Goal: Task Accomplishment & Management: Manage account settings

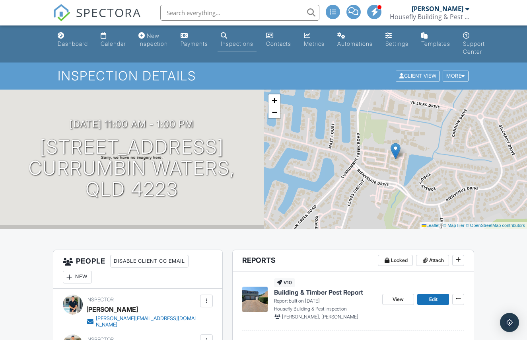
click at [153, 42] on div "New Inspection" at bounding box center [153, 39] width 29 height 15
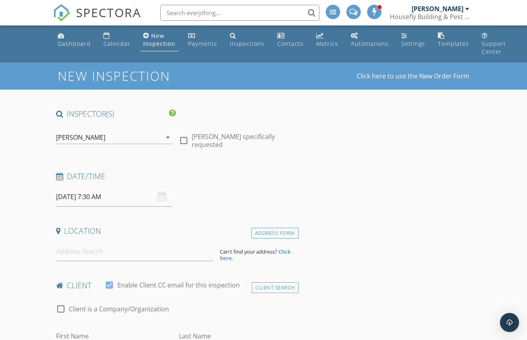
click at [131, 200] on input "30/09/2025 7:30 AM" at bounding box center [114, 197] width 117 height 20
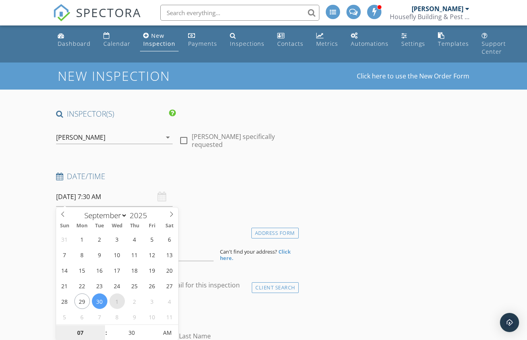
select select "9"
type input "01/10/2025 7:30 AM"
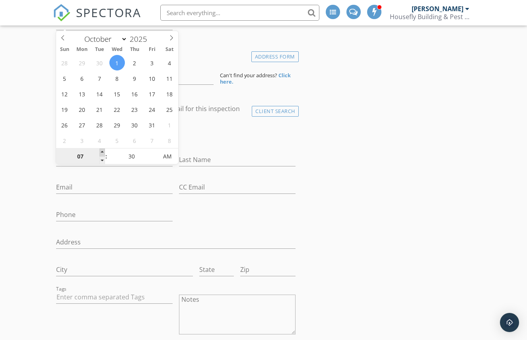
scroll to position [177, 0]
type input "08"
type input "01/10/2025 8:30 AM"
click at [101, 152] on span at bounding box center [103, 152] width 6 height 8
type input "09"
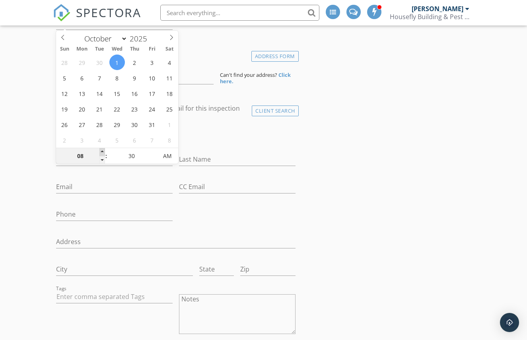
type input "01/10/2025 9:30 AM"
click at [101, 152] on span at bounding box center [103, 152] width 6 height 8
type input "10"
type input "01/10/2025 10:30 AM"
click at [101, 152] on span at bounding box center [103, 152] width 6 height 8
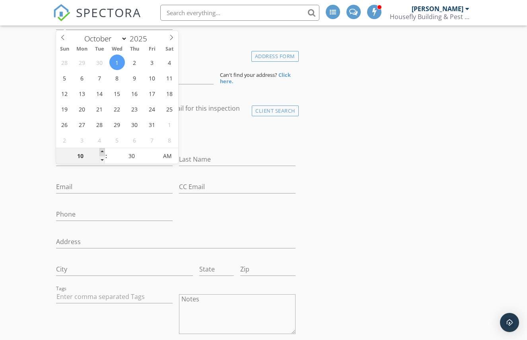
type input "11"
type input "01/10/2025 11:30 AM"
click at [101, 152] on span at bounding box center [103, 152] width 6 height 8
type input "12"
type input "01/10/2025 12:30 PM"
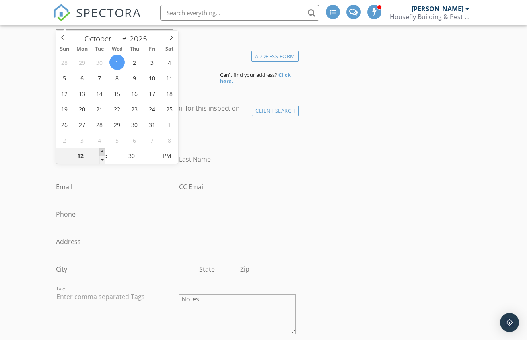
click at [101, 152] on span at bounding box center [103, 152] width 6 height 8
type input "01"
type input "01/10/2025 1:30 PM"
drag, startPoint x: 101, startPoint y: 151, endPoint x: 107, endPoint y: 154, distance: 5.7
click at [101, 151] on span at bounding box center [103, 152] width 6 height 8
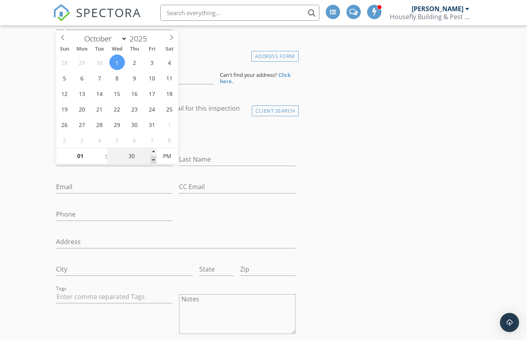
type input "25"
type input "01/10/2025 1:25 PM"
click at [153, 160] on span at bounding box center [154, 160] width 6 height 8
type input "20"
type input "01/10/2025 1:20 PM"
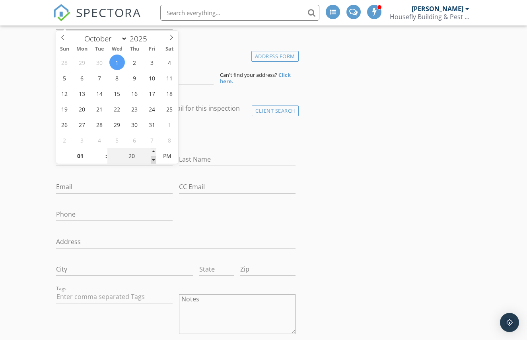
click at [153, 160] on span at bounding box center [154, 160] width 6 height 8
type input "15"
type input "01/10/2025 1:15 PM"
click at [153, 160] on span at bounding box center [154, 160] width 6 height 8
type input "10"
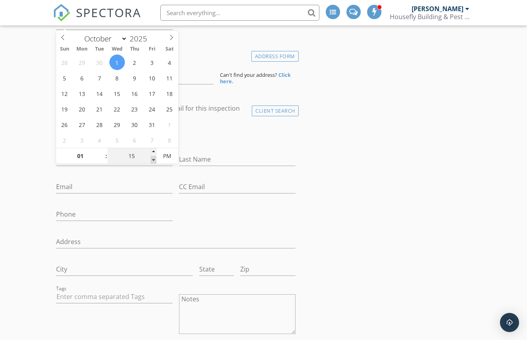
type input "01/10/2025 1:10 PM"
click at [153, 160] on span at bounding box center [154, 160] width 6 height 8
type input "05"
type input "01/10/2025 1:05 PM"
click at [153, 160] on span at bounding box center [154, 160] width 6 height 8
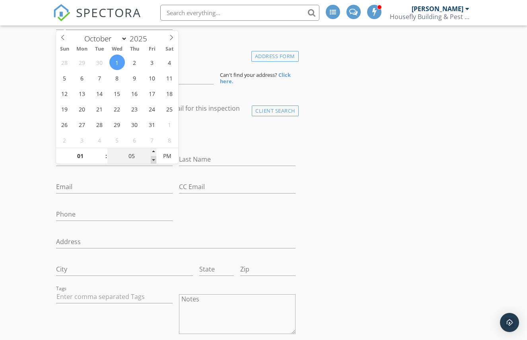
type input "00"
type input "01/10/2025 1:00 PM"
click at [153, 160] on span at bounding box center [154, 160] width 6 height 8
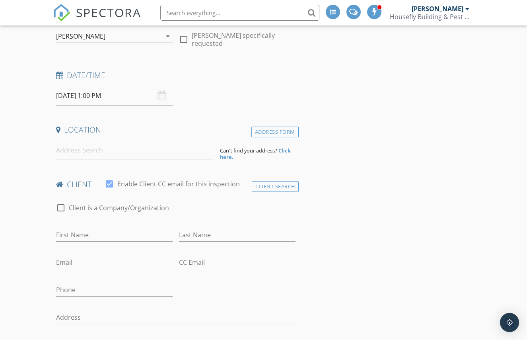
scroll to position [101, 0]
click at [123, 155] on input at bounding box center [135, 151] width 158 height 20
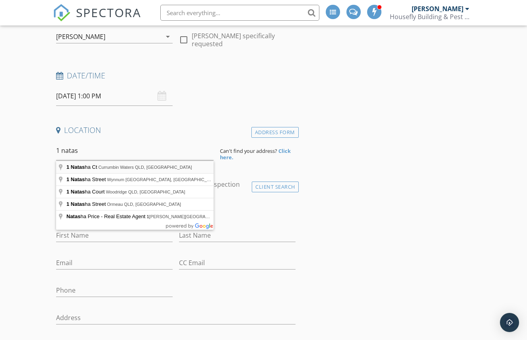
type input "1 Natasha Ct, Currumbin Waters QLD, Australia"
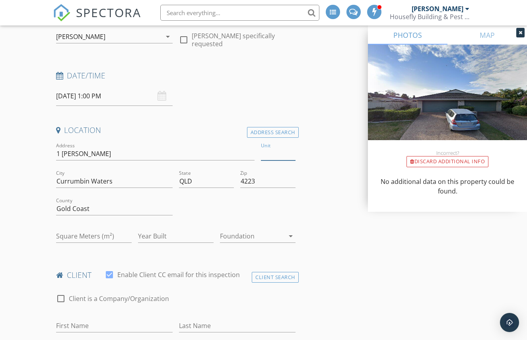
click at [269, 156] on input "Unit" at bounding box center [278, 153] width 35 height 13
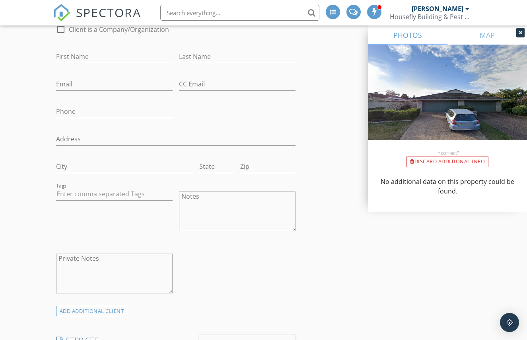
scroll to position [445, 0]
type input "No1"
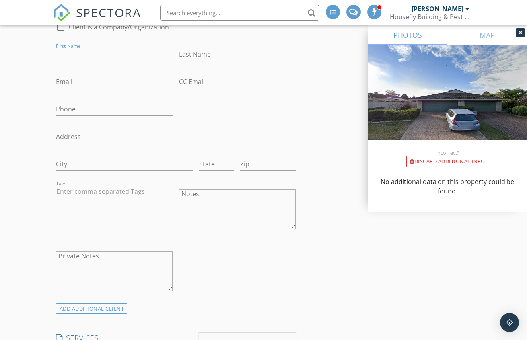
click at [119, 52] on input "First Name" at bounding box center [114, 54] width 117 height 13
paste input "Talya Daliot"
drag, startPoint x: 94, startPoint y: 54, endPoint x: 76, endPoint y: 54, distance: 17.9
click at [74, 54] on input "Talya Daliot" at bounding box center [114, 54] width 117 height 13
type input "Talya"
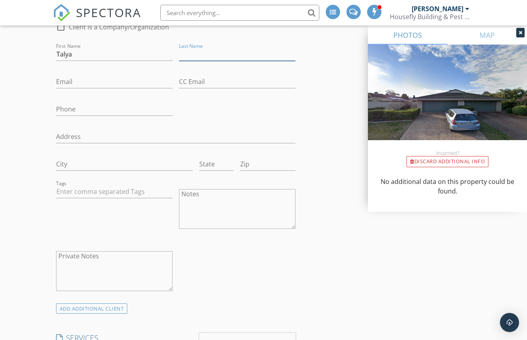
paste input "Daliot"
type input "Daliot"
click at [99, 77] on input "Email" at bounding box center [114, 81] width 117 height 13
click at [101, 83] on input "Email" at bounding box center [114, 81] width 117 height 13
paste input "talyadaliot@gmail.com"
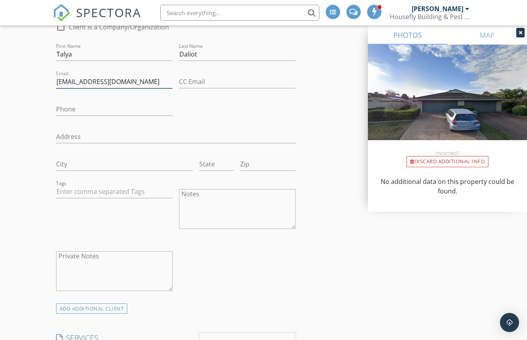
type input "talyadaliot@gmail.com"
click at [96, 111] on input "Phone" at bounding box center [114, 109] width 117 height 13
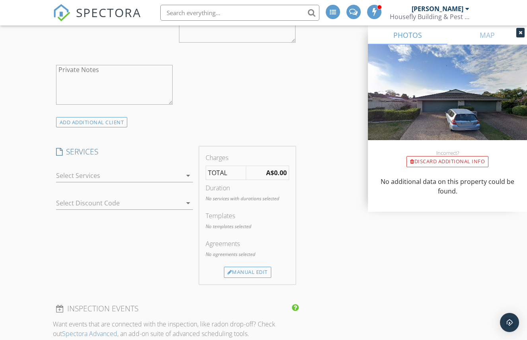
scroll to position [632, 0]
type input "0402575922"
click at [133, 172] on div at bounding box center [119, 174] width 126 height 13
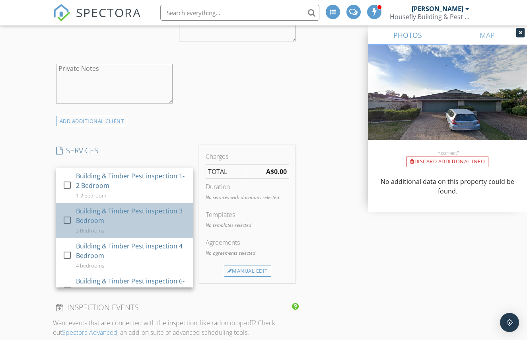
click at [129, 220] on div "Building & Timber Pest inspection 3 Bedroom" at bounding box center [131, 215] width 111 height 19
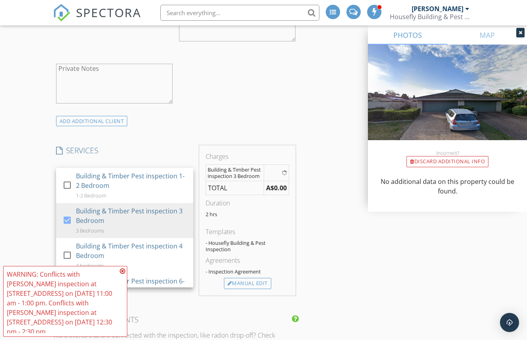
click at [356, 219] on div "INSPECTOR(S) check_box Brad Paddison PRIMARY check_box_outline_blank Karl Nicho…" at bounding box center [264, 237] width 422 height 1521
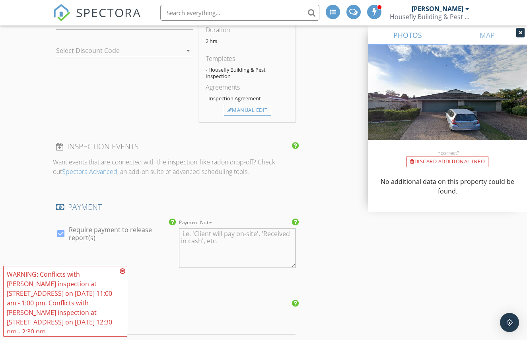
scroll to position [818, 0]
click at [123, 274] on icon at bounding box center [123, 271] width 6 height 6
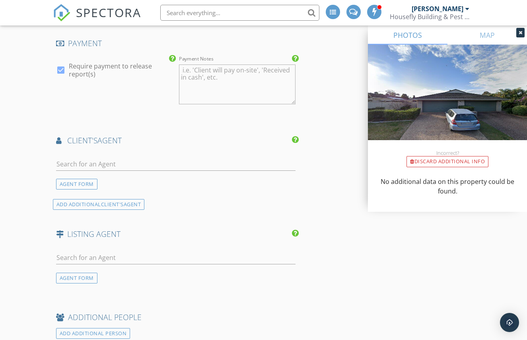
scroll to position [988, 0]
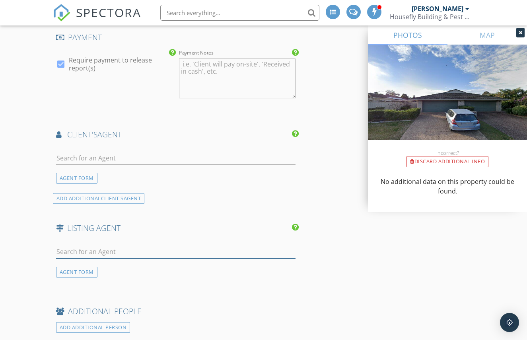
click at [140, 254] on input "text" at bounding box center [176, 251] width 240 height 13
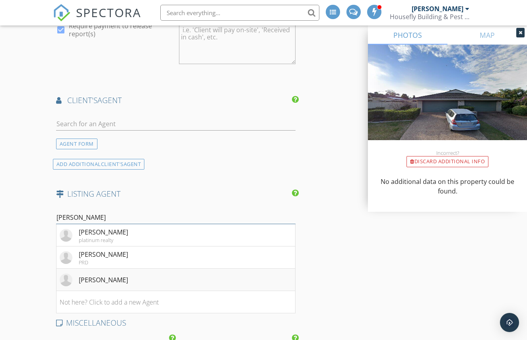
scroll to position [1026, 0]
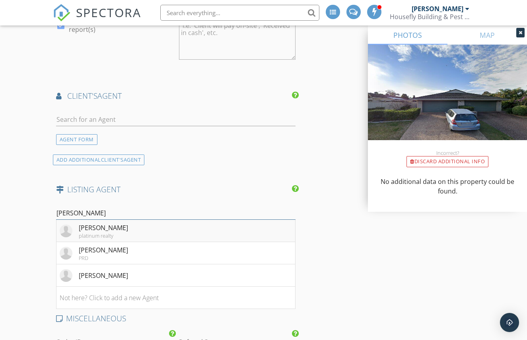
type input "john"
click at [153, 232] on li "John platinum realty" at bounding box center [176, 231] width 239 height 22
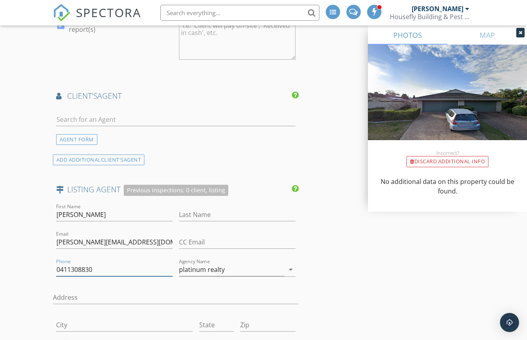
drag, startPoint x: 113, startPoint y: 269, endPoint x: 35, endPoint y: 270, distance: 77.2
drag, startPoint x: 136, startPoint y: 242, endPoint x: 31, endPoint y: 245, distance: 104.7
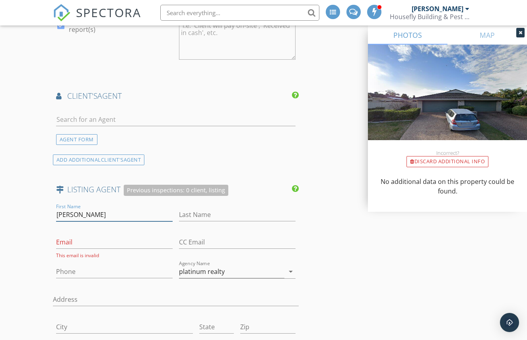
drag, startPoint x: 123, startPoint y: 214, endPoint x: 38, endPoint y: 213, distance: 84.8
drag, startPoint x: 247, startPoint y: 269, endPoint x: 156, endPoint y: 266, distance: 91.2
click at [156, 266] on div "First Name Last Name Email This email is invalid CC Email Phone Agency Name pla…" at bounding box center [176, 319] width 246 height 234
drag, startPoint x: 222, startPoint y: 273, endPoint x: 171, endPoint y: 275, distance: 51.0
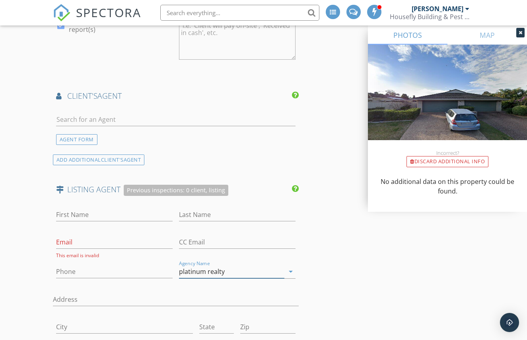
click at [171, 275] on div "First Name Last Name Email This email is invalid CC Email Phone Agency Name pla…" at bounding box center [176, 319] width 246 height 234
drag, startPoint x: 290, startPoint y: 274, endPoint x: 282, endPoint y: 275, distance: 8.0
click at [290, 274] on icon "arrow_drop_down" at bounding box center [291, 272] width 10 height 10
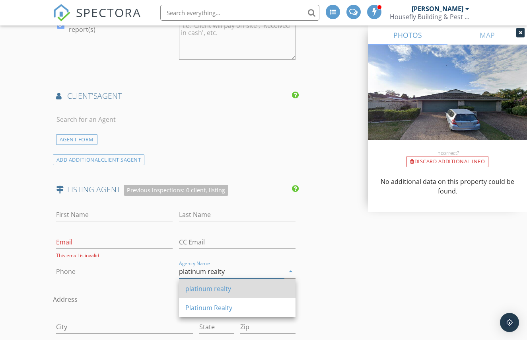
click at [249, 279] on div "platinum realty" at bounding box center [237, 288] width 104 height 19
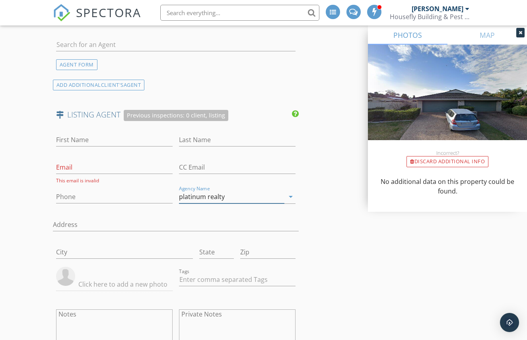
scroll to position [1541, 0]
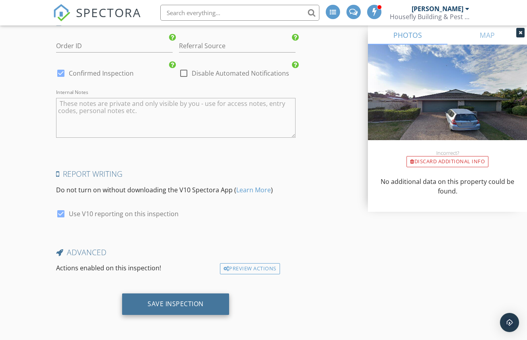
click at [183, 301] on div "Save Inspection" at bounding box center [176, 304] width 56 height 8
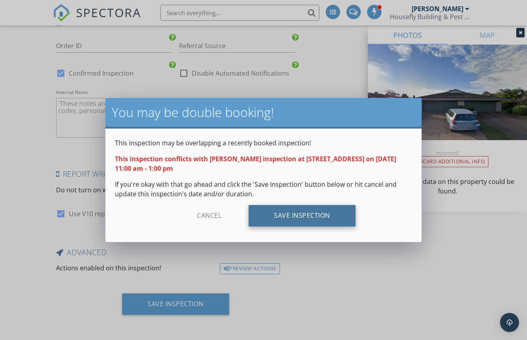
drag, startPoint x: 298, startPoint y: 213, endPoint x: 302, endPoint y: 215, distance: 4.9
click at [298, 213] on div "Save Inspection" at bounding box center [302, 215] width 107 height 21
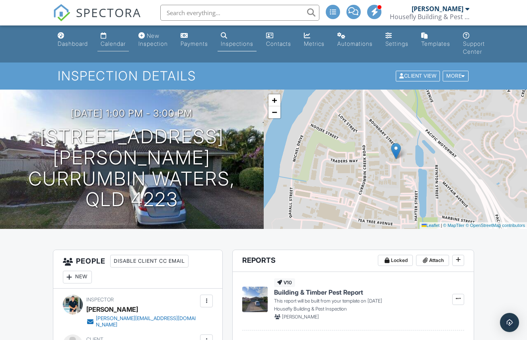
click at [112, 44] on div "Calendar" at bounding box center [113, 43] width 25 height 7
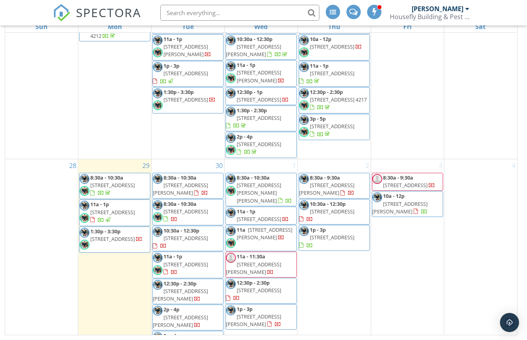
scroll to position [600, 0]
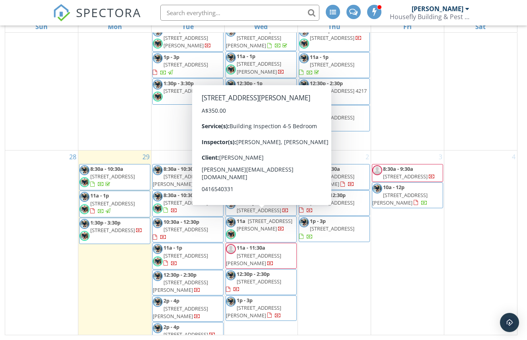
click at [246, 220] on span "[STREET_ADDRESS][PERSON_NAME]" at bounding box center [265, 224] width 56 height 15
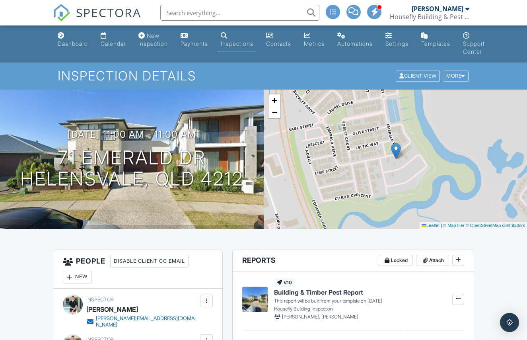
click at [162, 38] on div "New Inspection" at bounding box center [153, 39] width 29 height 15
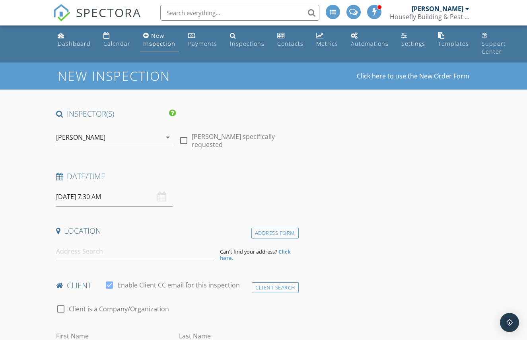
click at [142, 141] on div "[PERSON_NAME]" at bounding box center [108, 137] width 105 height 13
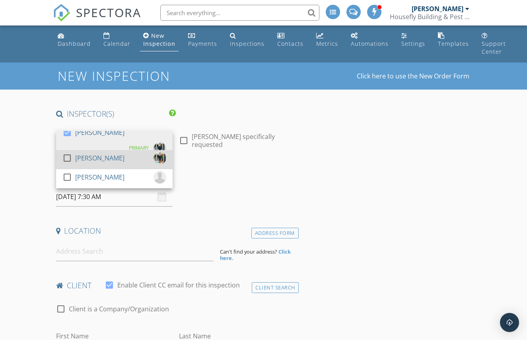
click at [126, 155] on div "check_box_outline_blank [PERSON_NAME]" at bounding box center [114, 160] width 104 height 16
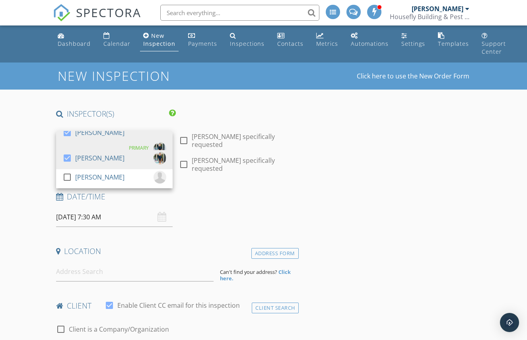
click at [224, 194] on h4 "Date/Time" at bounding box center [176, 196] width 240 height 10
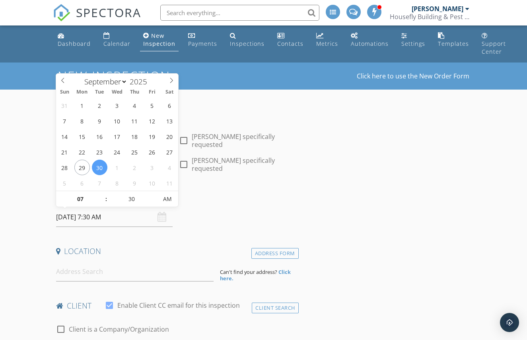
click at [125, 224] on input "[DATE] 7:30 AM" at bounding box center [114, 217] width 117 height 20
select select "9"
type input "01/10/2025 7:30 AM"
type input "08"
type input "01/10/2025 8:30 AM"
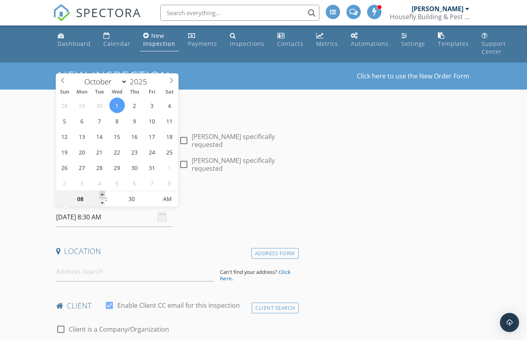
click at [102, 193] on span at bounding box center [103, 195] width 6 height 8
type input "09"
type input "01/10/2025 9:30 AM"
click at [102, 193] on span at bounding box center [103, 195] width 6 height 8
type input "10"
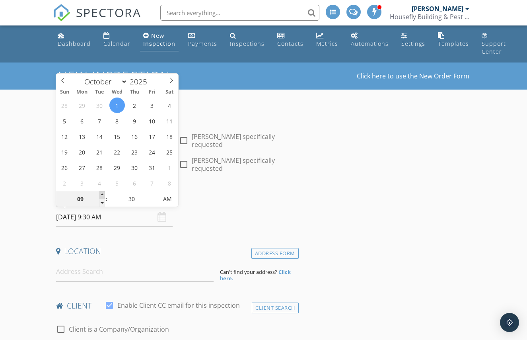
type input "01/10/2025 10:30 AM"
click at [102, 193] on span at bounding box center [103, 195] width 6 height 8
type input "11"
type input "[DATE] 11:30 AM"
click at [102, 193] on span at bounding box center [103, 195] width 6 height 8
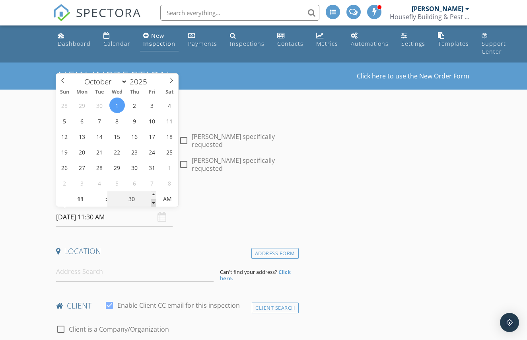
type input "25"
type input "01/10/2025 11:25 AM"
click at [153, 203] on span at bounding box center [154, 203] width 6 height 8
type input "20"
type input "01/10/2025 11:20 AM"
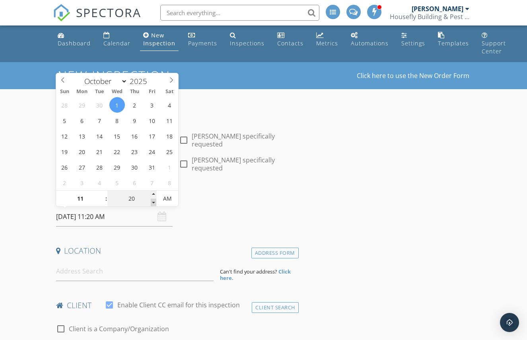
click at [153, 203] on span at bounding box center [154, 203] width 6 height 8
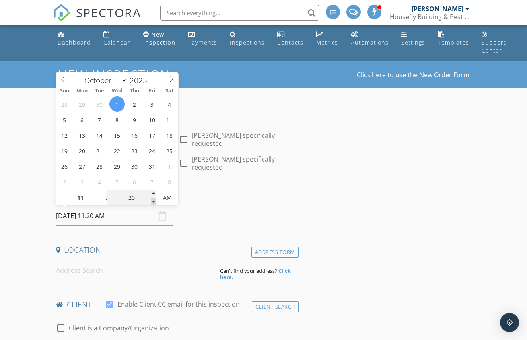
type input "15"
type input "01/10/2025 11:15 AM"
click at [153, 203] on span at bounding box center [154, 202] width 6 height 8
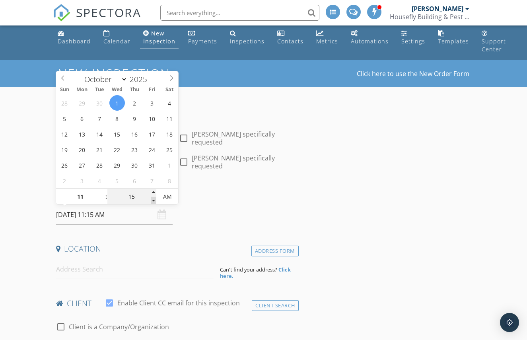
type input "10"
type input "01/10/2025 11:10 AM"
click at [153, 201] on span at bounding box center [154, 201] width 6 height 8
type input "05"
type input "01/10/2025 11:05 AM"
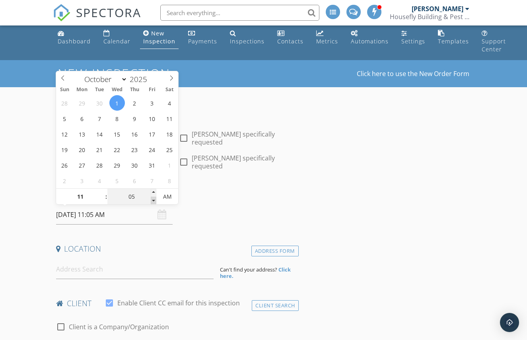
click at [153, 201] on span at bounding box center [154, 201] width 6 height 8
type input "00"
type input "01/10/2025 11:00 AM"
click at [154, 201] on span at bounding box center [154, 201] width 6 height 8
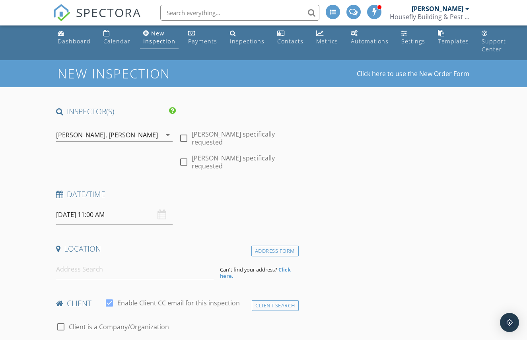
click at [293, 206] on div "Date/Time 01/10/2025 11:00 AM" at bounding box center [176, 206] width 246 height 35
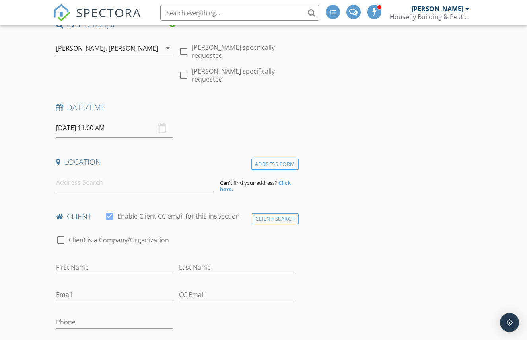
scroll to position [91, 0]
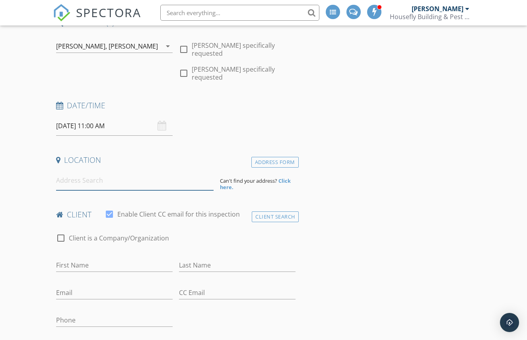
click at [98, 182] on input at bounding box center [135, 181] width 158 height 20
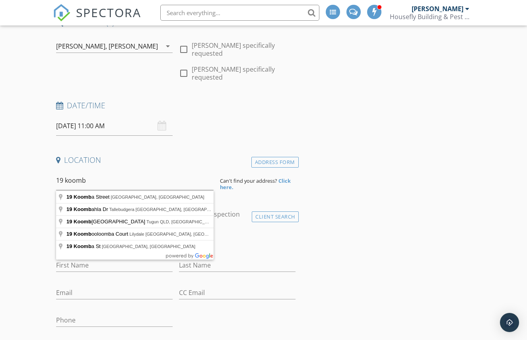
type input "19 Koombala Street, Tugun QLD, Australia"
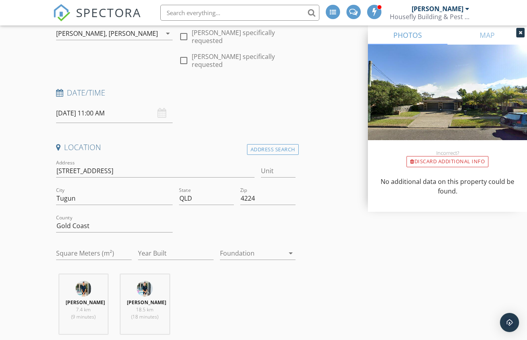
scroll to position [103, 0]
click at [290, 173] on input "Unit" at bounding box center [278, 171] width 35 height 13
type input "No 2"
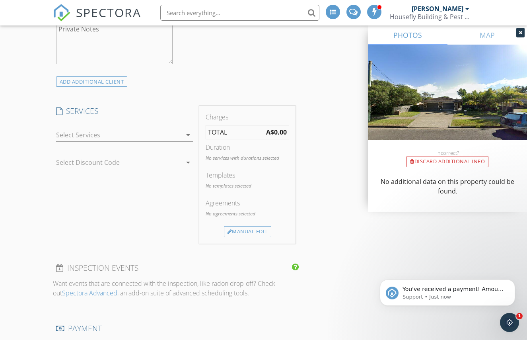
scroll to position [695, 0]
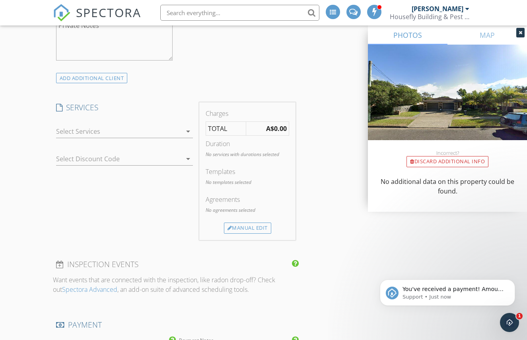
click at [158, 135] on div at bounding box center [119, 131] width 126 height 13
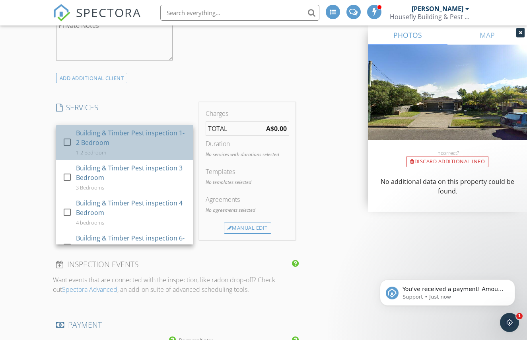
click at [155, 142] on div "Building & Timber Pest inspection 1-2 Bedroom" at bounding box center [131, 137] width 111 height 19
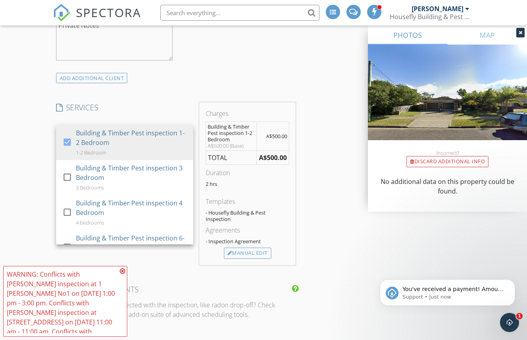
click at [341, 201] on div "INSPECTOR(S) check_box Brad Paddison PRIMARY check_box Karl Nicholas check_box_…" at bounding box center [264, 190] width 422 height 1554
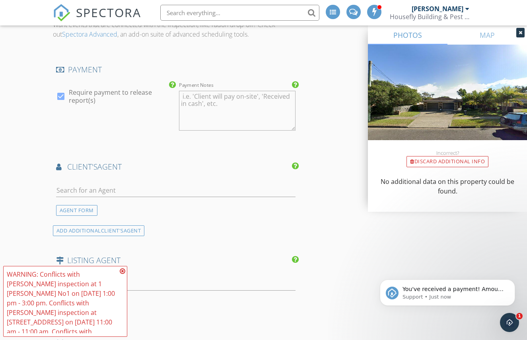
scroll to position [976, 0]
click at [194, 192] on input "text" at bounding box center [176, 189] width 240 height 13
type input "luk"
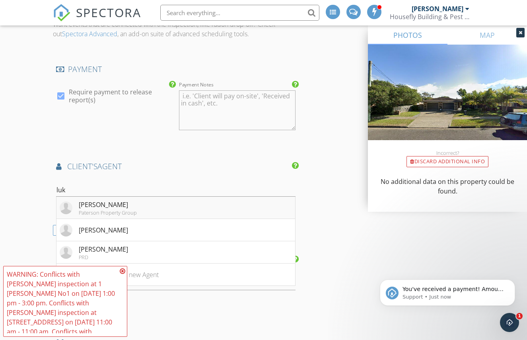
click at [137, 211] on li "Luke Paterson Paterson Property Group" at bounding box center [176, 208] width 239 height 22
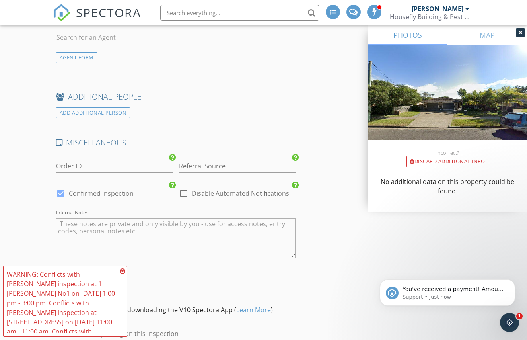
scroll to position [1548, 0]
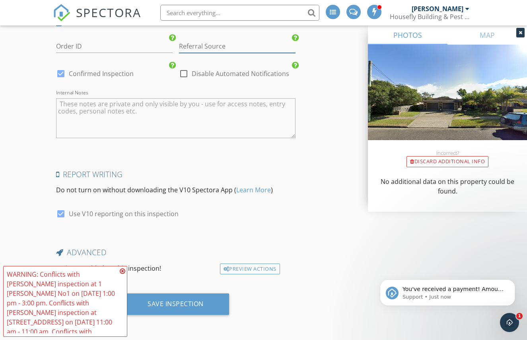
click at [244, 48] on input "Referral Source" at bounding box center [237, 46] width 117 height 13
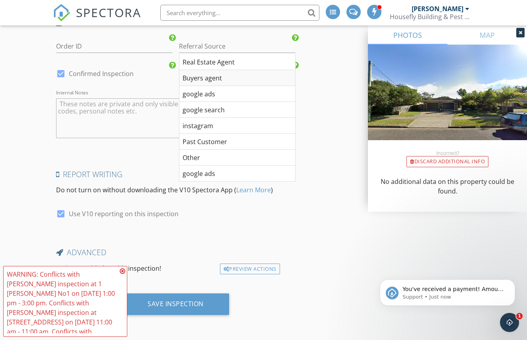
click at [238, 79] on div "Buyers agent" at bounding box center [238, 78] width 116 height 16
type input "Buyers agent"
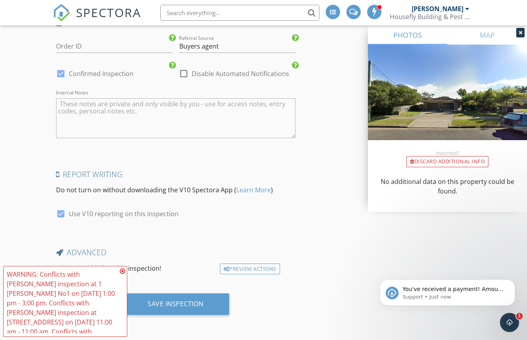
click at [189, 318] on div "Save Inspection" at bounding box center [176, 306] width 246 height 27
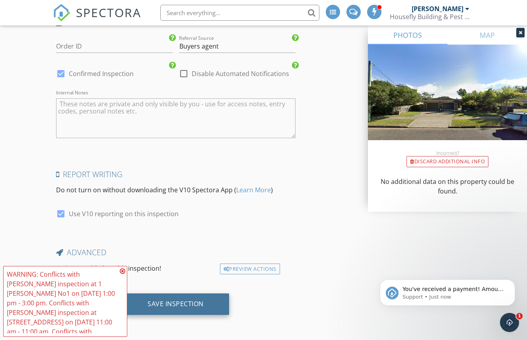
click at [188, 312] on div "Save Inspection" at bounding box center [175, 303] width 107 height 21
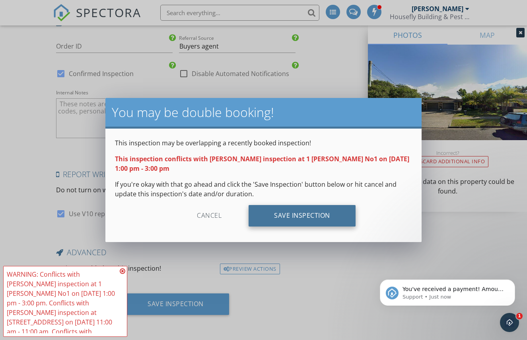
click at [266, 220] on div "Save Inspection" at bounding box center [302, 215] width 107 height 21
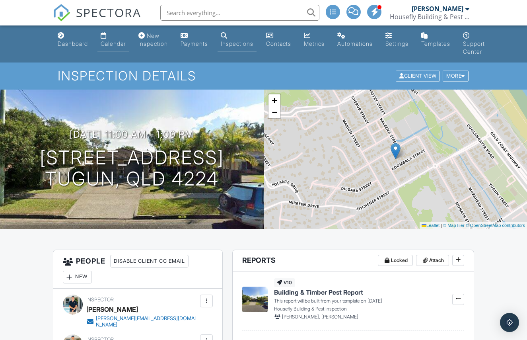
click at [112, 43] on div "Calendar" at bounding box center [113, 43] width 25 height 7
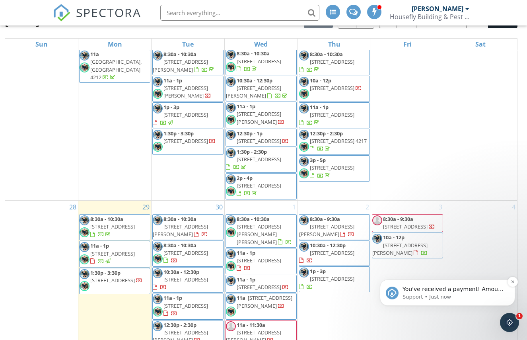
scroll to position [122, 0]
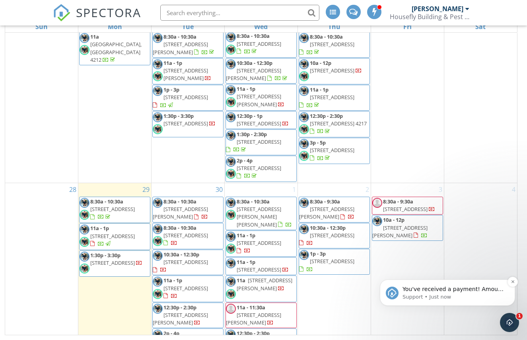
click at [452, 292] on span "You've received a payment! Amount A$540.00 Fee A$17.95 Net A$522.05 Transaction…" at bounding box center [454, 333] width 102 height 94
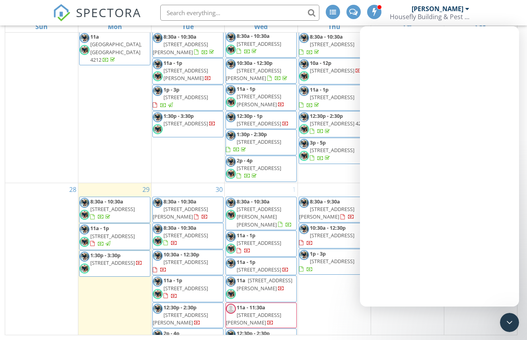
scroll to position [0, 0]
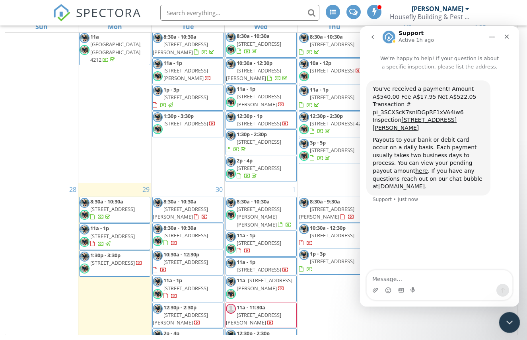
click at [510, 326] on div "Close Intercom Messenger" at bounding box center [508, 321] width 19 height 19
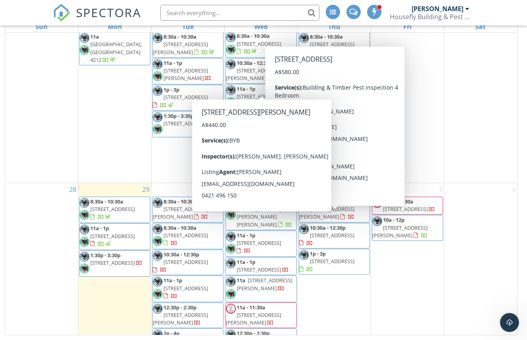
click at [404, 266] on div "3 8:30a - 9:30a 4 Larch St, Tallebudgera 4228 10a - 12p 4 Pipit Parade, Burleig…" at bounding box center [407, 282] width 73 height 199
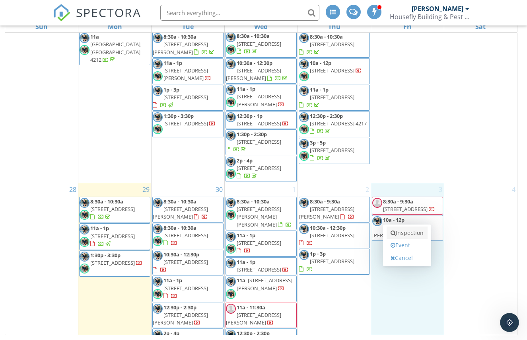
click at [413, 233] on link "Inspection" at bounding box center [407, 232] width 41 height 13
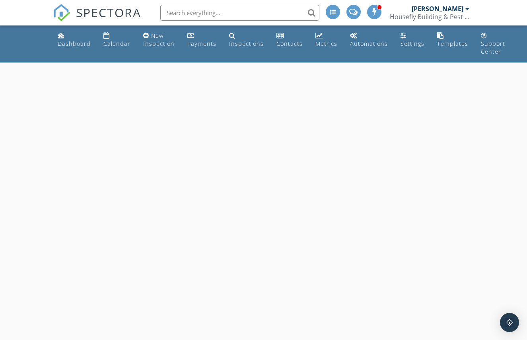
select select "9"
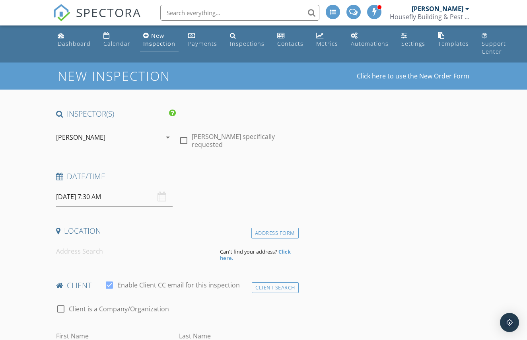
click at [117, 201] on input "[DATE] 7:30 AM" at bounding box center [114, 197] width 117 height 20
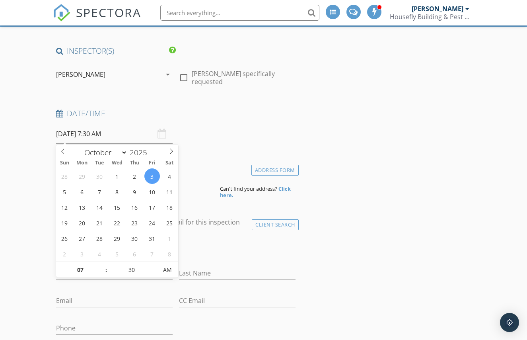
scroll to position [64, 0]
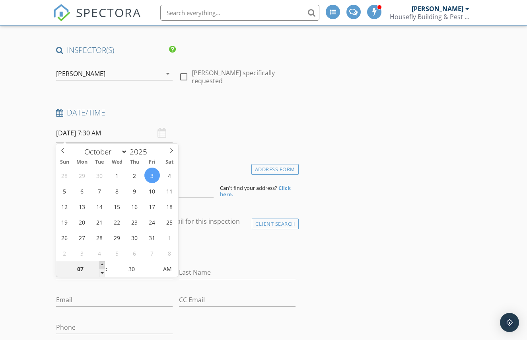
type input "08"
type input "[DATE] 8:30 AM"
click at [102, 264] on span at bounding box center [103, 265] width 6 height 8
type input "09"
type input "[DATE] 9:30 AM"
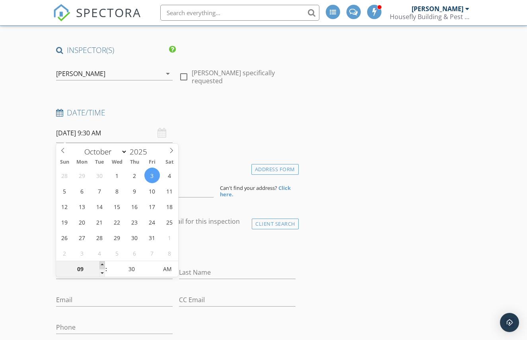
click at [102, 264] on span at bounding box center [103, 265] width 6 height 8
type input "10"
type input "03/10/2025 10:30 AM"
click at [102, 264] on span at bounding box center [103, 265] width 6 height 8
type input "11"
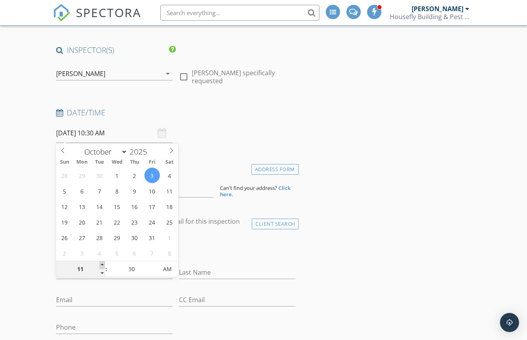
type input "03/10/2025 11:30 AM"
click at [102, 264] on span at bounding box center [103, 265] width 6 height 8
type input "12"
type input "03/10/2025 12:30 PM"
click at [102, 264] on span at bounding box center [103, 265] width 6 height 8
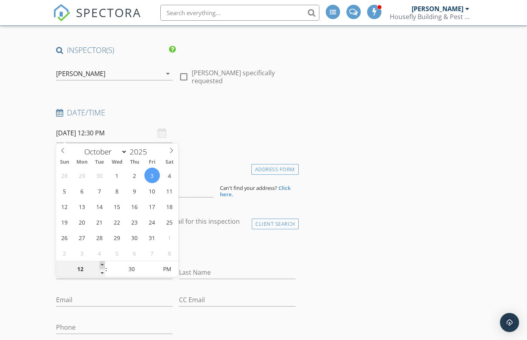
type input "01"
type input "03/10/2025 1:30 PM"
click at [102, 264] on span at bounding box center [103, 265] width 6 height 8
type input "25"
type input "03/10/2025 1:25 PM"
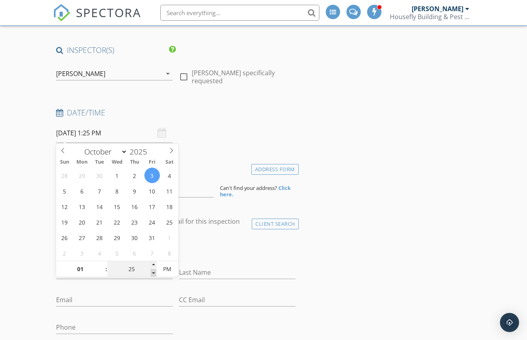
click at [153, 271] on span at bounding box center [154, 273] width 6 height 8
type input "20"
type input "03/10/2025 1:20 PM"
click at [153, 271] on span at bounding box center [154, 273] width 6 height 8
type input "15"
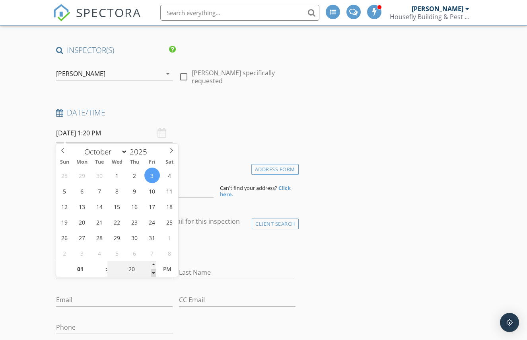
type input "03/10/2025 1:15 PM"
click at [153, 271] on span at bounding box center [154, 273] width 6 height 8
type input "10"
type input "03/10/2025 1:10 PM"
click at [153, 271] on span at bounding box center [154, 273] width 6 height 8
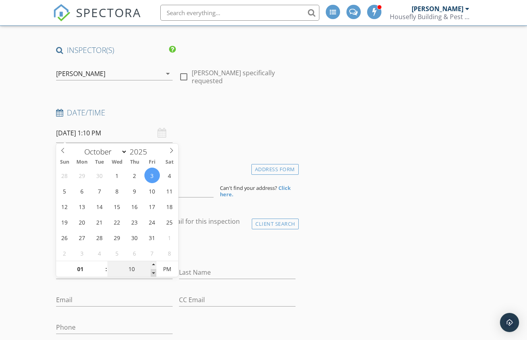
type input "05"
type input "03/10/2025 1:05 PM"
click at [153, 271] on span at bounding box center [154, 273] width 6 height 8
type input "00"
type input "03/10/2025 1:00 PM"
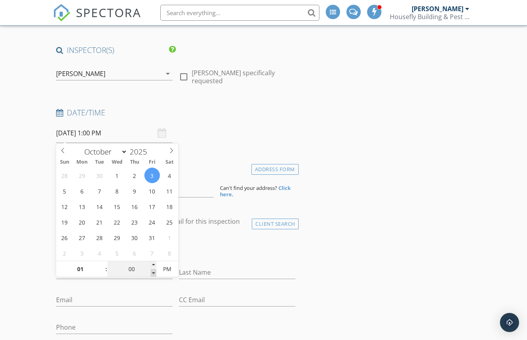
click at [153, 271] on span at bounding box center [154, 273] width 6 height 8
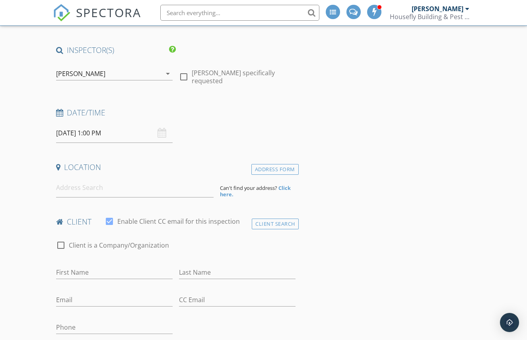
drag, startPoint x: 192, startPoint y: 248, endPoint x: 187, endPoint y: 247, distance: 4.5
click at [191, 248] on div "check_box_outline_blank Client is a Company/Organization" at bounding box center [176, 249] width 240 height 21
click at [115, 191] on input at bounding box center [135, 188] width 158 height 20
paste input "Megan Buckle"
type input "Megan Buckle"
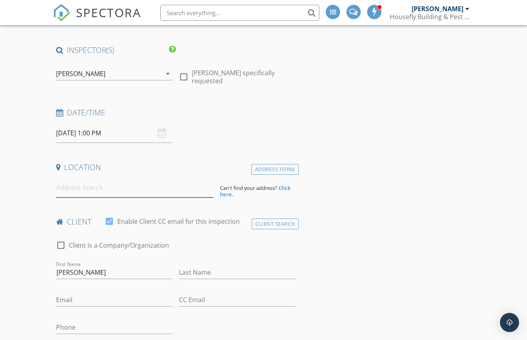
click at [81, 190] on input at bounding box center [135, 188] width 158 height 20
paste input "1 Flametree Cct Arundel"
type input "1 Flametree Cct, Arundel QLD, Australia"
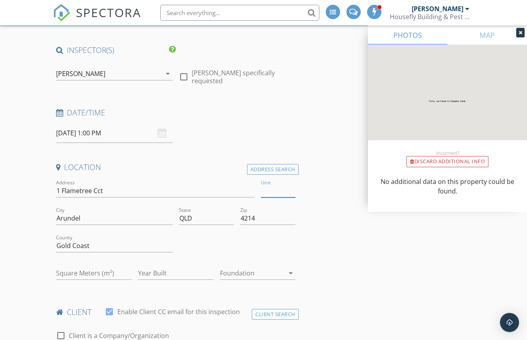
click at [283, 191] on input "Unit" at bounding box center [278, 190] width 35 height 13
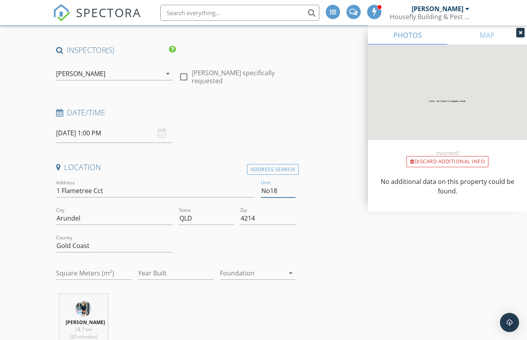
type input "No18"
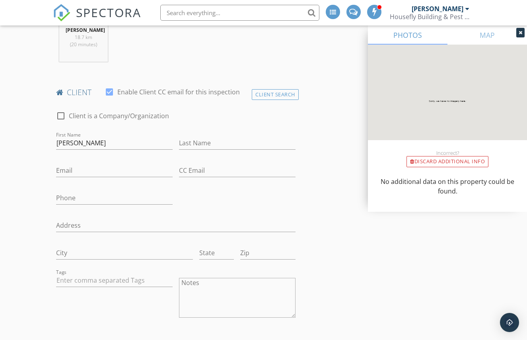
scroll to position [357, 0]
drag, startPoint x: 109, startPoint y: 145, endPoint x: 80, endPoint y: 142, distance: 29.2
click at [80, 142] on input "Megan Buckle" at bounding box center [114, 142] width 117 height 13
type input "Megan"
click at [225, 143] on input "Last Name" at bounding box center [237, 142] width 117 height 13
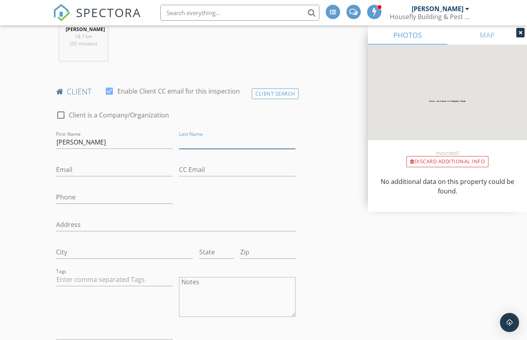
paste input "Buckle"
type input "Buckle"
click at [105, 174] on input "Email" at bounding box center [114, 169] width 117 height 13
paste input "rnmeg29@yahoo.com.au"
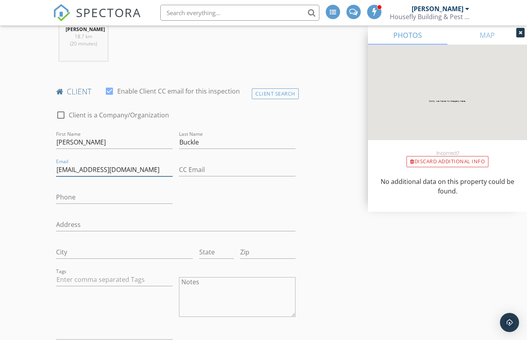
type input "rnmeg29@yahoo.com.au"
paste input "0418753704"
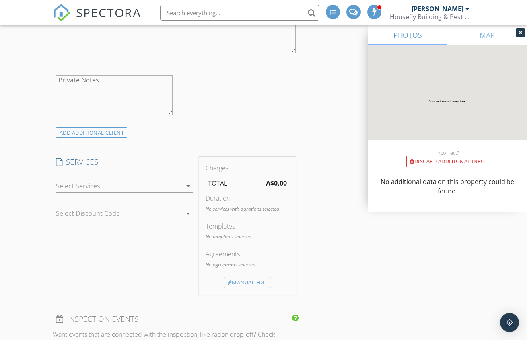
scroll to position [621, 0]
type input "0418753704"
click at [137, 184] on div at bounding box center [119, 185] width 126 height 13
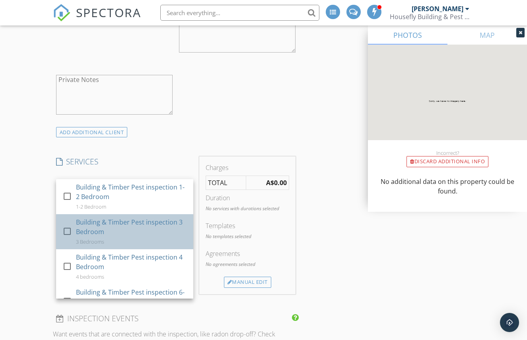
click at [105, 233] on div "Building & Timber Pest inspection 3 Bedroom" at bounding box center [131, 226] width 111 height 19
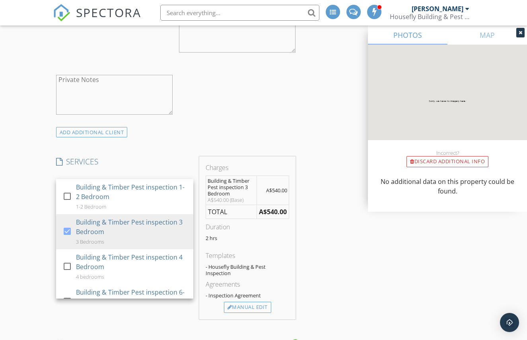
click at [24, 226] on div "New Inspection Click here to use the New Order Form INSPECTOR(S) check_box Brad…" at bounding box center [263, 241] width 527 height 1599
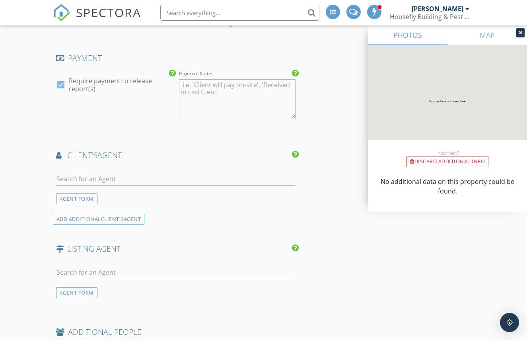
scroll to position [967, 0]
click at [79, 293] on div "AGENT FORM" at bounding box center [76, 292] width 41 height 11
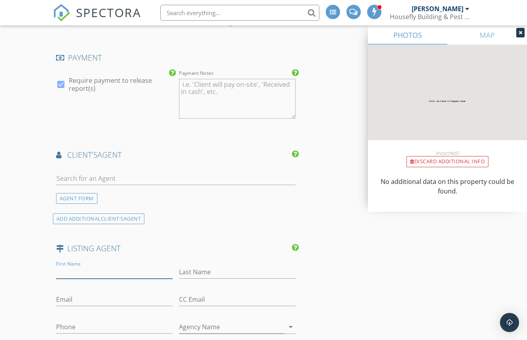
paste input "Vicki Wharton 0499552166"
drag, startPoint x: 139, startPoint y: 272, endPoint x: 100, endPoint y: 273, distance: 38.2
click at [99, 273] on input "Vicki Wharton 0499552166" at bounding box center [114, 271] width 117 height 13
type input "[PERSON_NAME]"
paste input "0499552166"
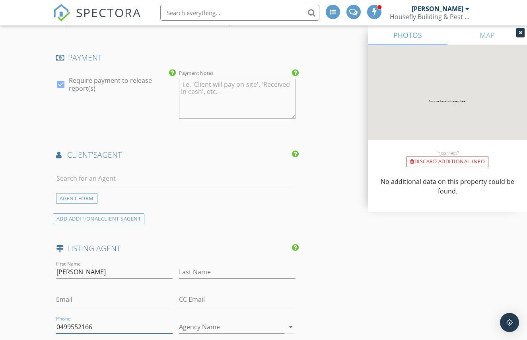
type input "0499552166"
drag, startPoint x: 105, startPoint y: 271, endPoint x: 74, endPoint y: 272, distance: 30.7
click at [74, 272] on input "Vicki Wharton" at bounding box center [114, 271] width 117 height 13
type input "Vicki"
paste input "Wharton"
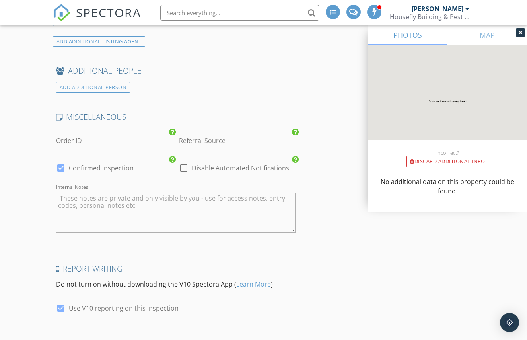
scroll to position [1438, 0]
type input "Wharton"
click at [258, 142] on input "Referral Source" at bounding box center [237, 141] width 117 height 13
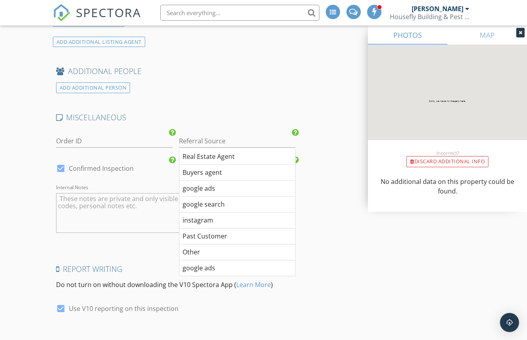
click at [255, 156] on div "Real Estate Agent" at bounding box center [238, 157] width 116 height 16
type input "Real Estate Agent"
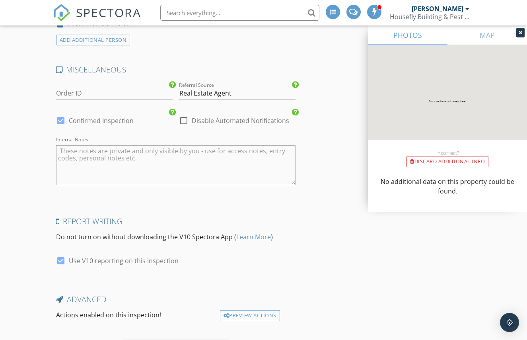
scroll to position [1533, 0]
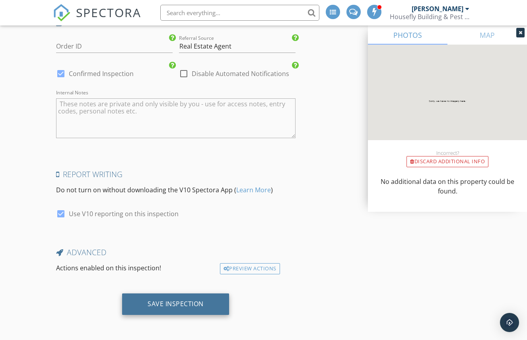
click at [202, 300] on div "Save Inspection" at bounding box center [176, 304] width 56 height 8
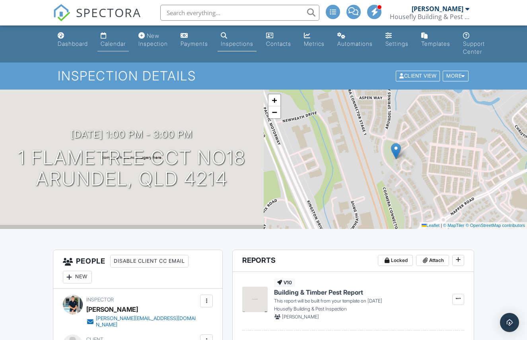
click at [118, 39] on link "Calendar" at bounding box center [113, 40] width 31 height 23
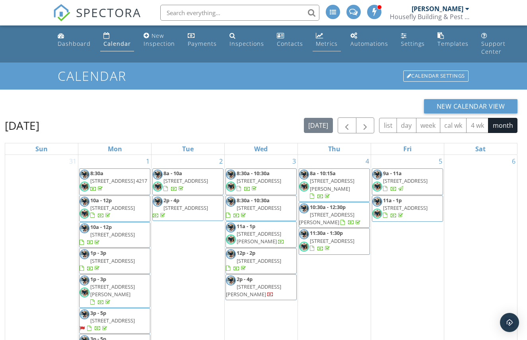
click at [324, 41] on div "Metrics" at bounding box center [327, 44] width 22 height 8
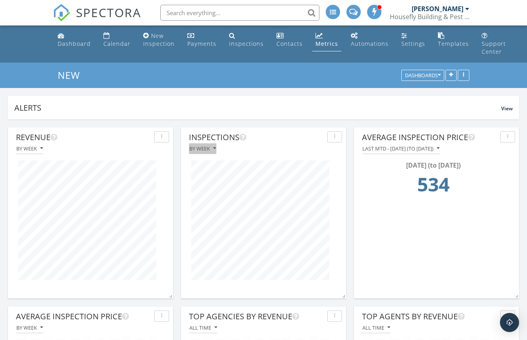
click at [211, 147] on div "By week" at bounding box center [202, 149] width 27 height 6
click at [217, 171] on div "By month" at bounding box center [222, 167] width 54 height 10
click at [41, 148] on icon "button" at bounding box center [41, 149] width 3 height 6
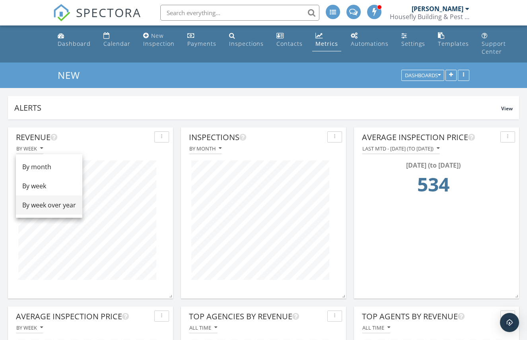
click at [46, 207] on div "By week over year" at bounding box center [49, 205] width 54 height 10
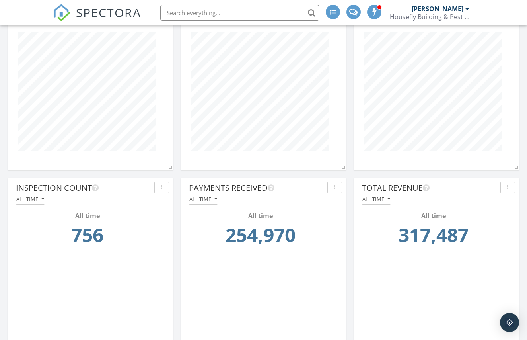
scroll to position [0, 0]
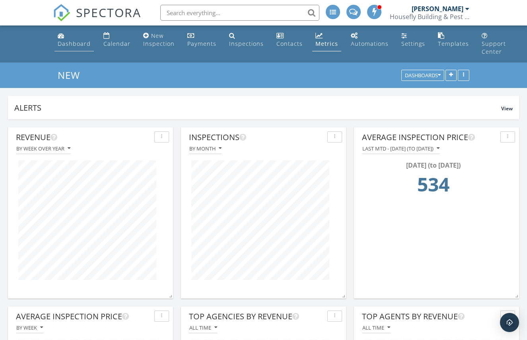
click at [67, 42] on div "Dashboard" at bounding box center [74, 44] width 33 height 8
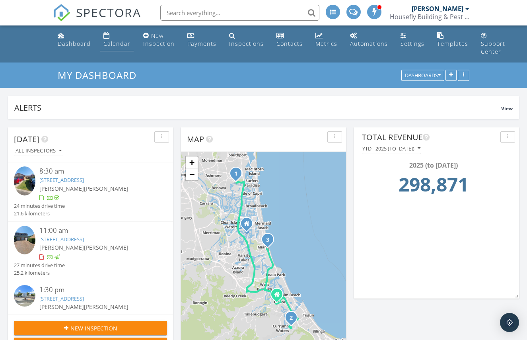
click at [109, 37] on link "Calendar" at bounding box center [116, 40] width 33 height 23
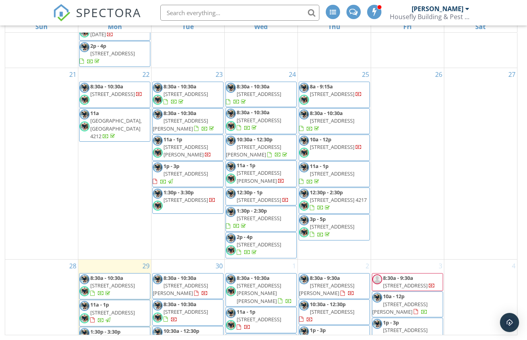
scroll to position [607, 0]
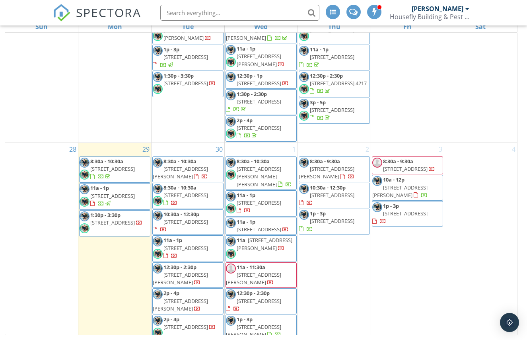
click at [192, 330] on div "30 8:30a - 10:30a 14 Port Jackson Blvd, Clear Island Waters 4226 8:30a - 10:30a…" at bounding box center [188, 242] width 73 height 199
click at [107, 293] on div "29 8:30a - 10:30a 11 Waterford Ct No38, Bundall 4217 11a - 1p 18 Bienvenue Dr N…" at bounding box center [114, 242] width 73 height 199
click at [181, 329] on div "30 8:30a - 10:30a 14 Port Jackson Blvd, Clear Island Waters 4226 8:30a - 10:30a…" at bounding box center [188, 242] width 73 height 199
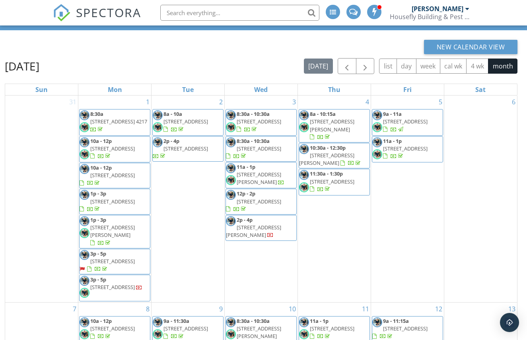
scroll to position [0, 0]
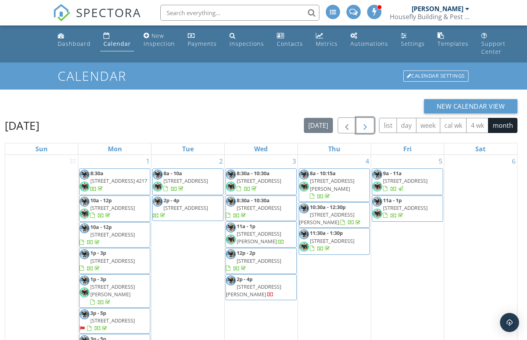
click at [366, 124] on span "button" at bounding box center [366, 126] width 10 height 10
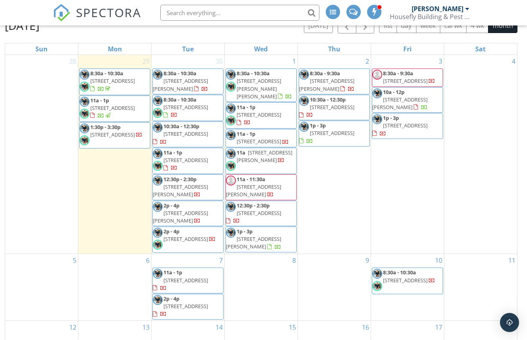
scroll to position [99, 0]
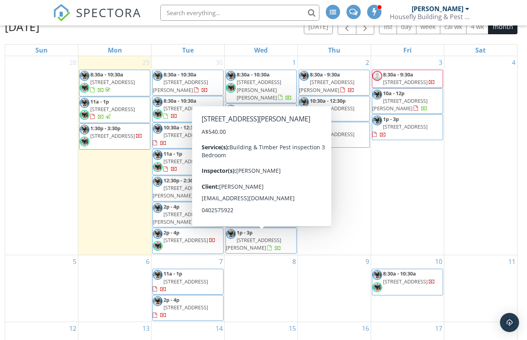
click at [281, 241] on span "[STREET_ADDRESS][PERSON_NAME]" at bounding box center [253, 243] width 55 height 15
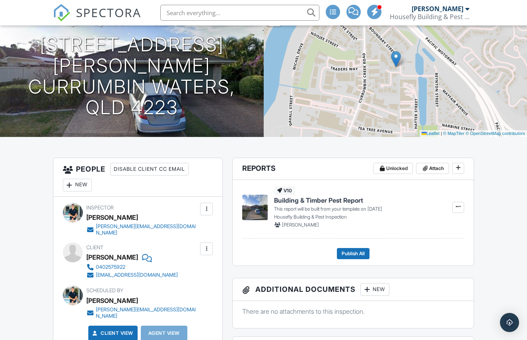
scroll to position [95, 0]
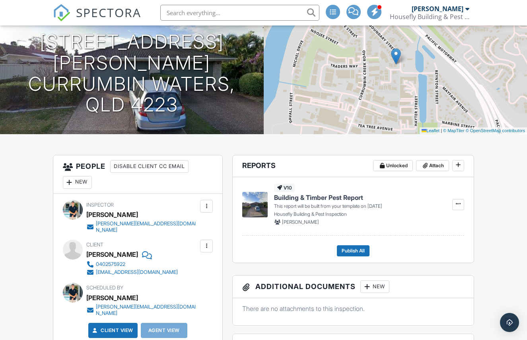
click at [79, 183] on div "New" at bounding box center [77, 182] width 29 height 13
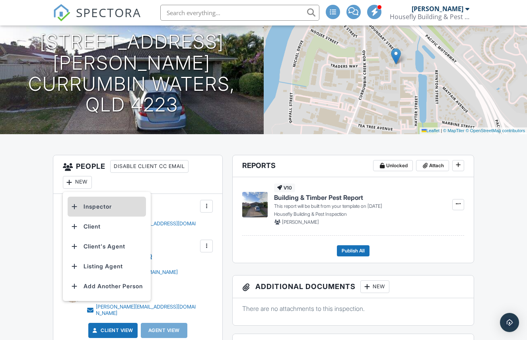
click at [101, 205] on li "Inspector" at bounding box center [107, 207] width 78 height 20
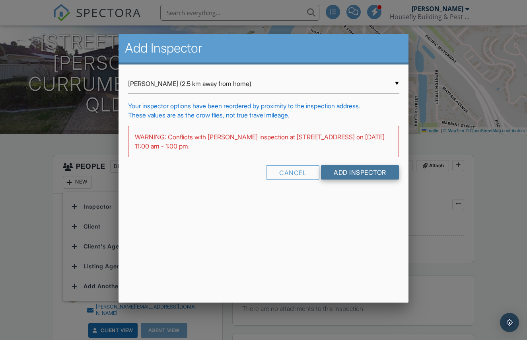
click at [369, 173] on input "Add Inspector" at bounding box center [360, 172] width 78 height 14
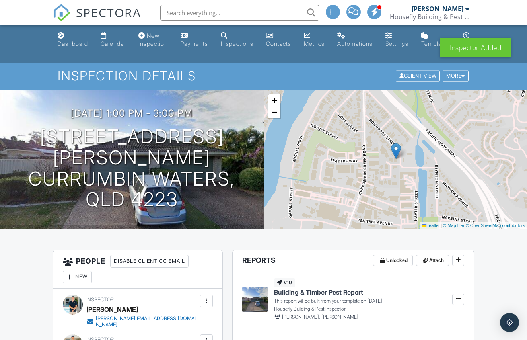
click at [104, 37] on div "Calendar" at bounding box center [104, 35] width 6 height 6
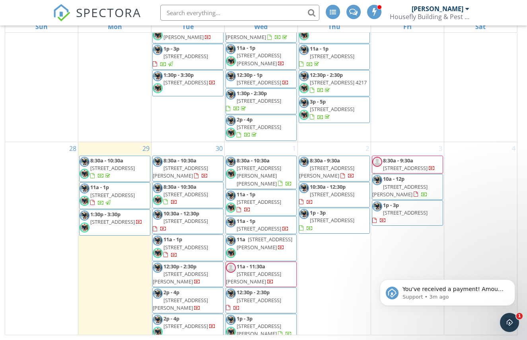
click at [276, 248] on span "11a [STREET_ADDRESS][PERSON_NAME]" at bounding box center [261, 248] width 70 height 24
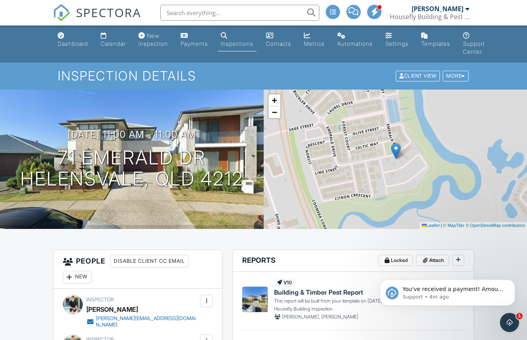
click at [108, 41] on div "Calendar" at bounding box center [113, 43] width 25 height 7
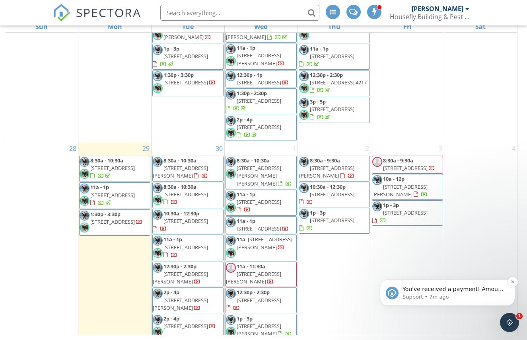
click at [422, 286] on span "You've received a payment! Amount A$540.00 Fee A$17.95 Net A$522.05 Transaction…" at bounding box center [453, 336] width 101 height 101
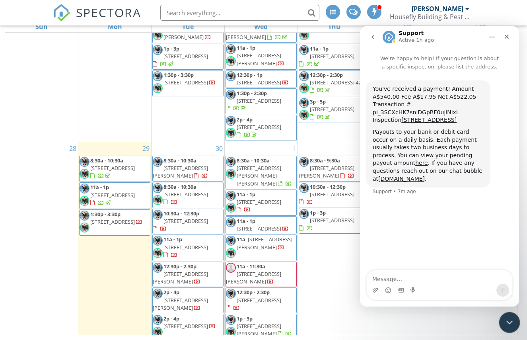
drag, startPoint x: 505, startPoint y: 317, endPoint x: 501, endPoint y: 316, distance: 4.5
click at [504, 316] on icon "Close Intercom Messenger" at bounding box center [509, 321] width 10 height 10
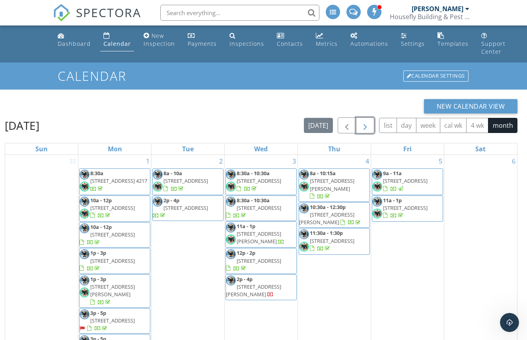
click at [367, 125] on span "button" at bounding box center [366, 126] width 10 height 10
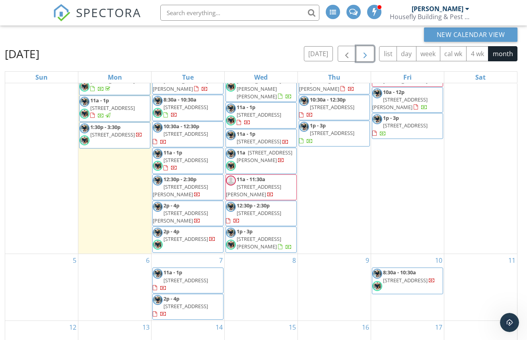
scroll to position [122, 0]
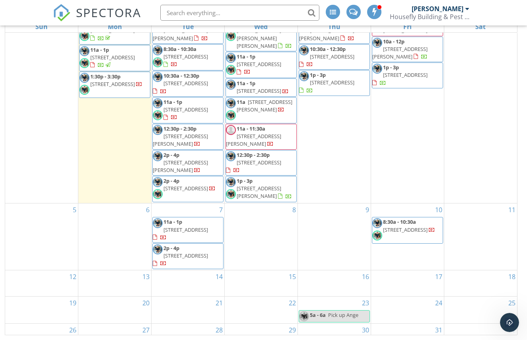
click at [113, 270] on div "13" at bounding box center [114, 283] width 73 height 26
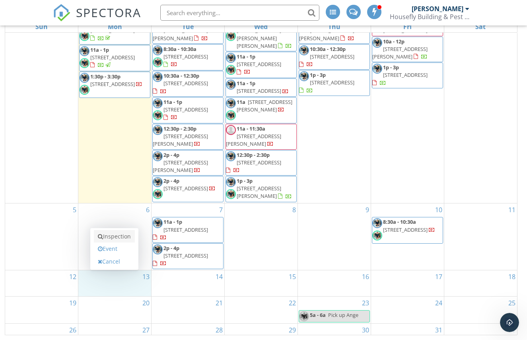
click at [111, 238] on link "Inspection" at bounding box center [114, 236] width 41 height 13
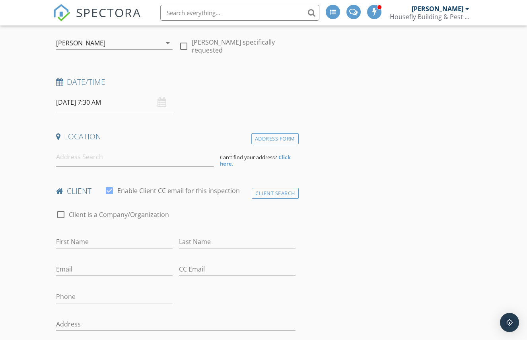
scroll to position [96, 0]
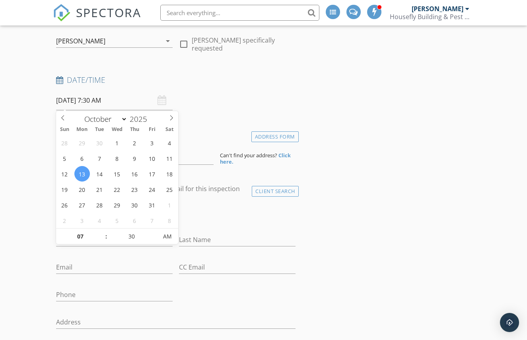
click at [141, 103] on input "[DATE] 7:30 AM" at bounding box center [114, 101] width 117 height 20
type input "08"
type input "[DATE] 8:30 AM"
click at [103, 230] on span at bounding box center [103, 231] width 6 height 8
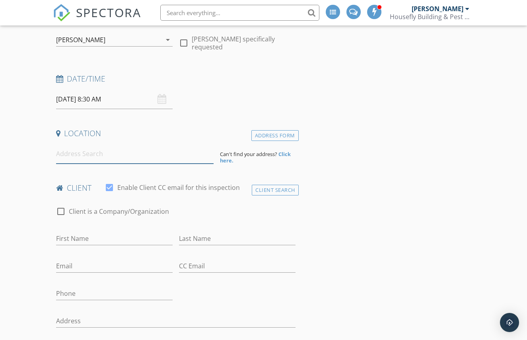
click at [91, 154] on input at bounding box center [135, 154] width 158 height 20
click at [111, 239] on input "First Name" at bounding box center [114, 238] width 117 height 13
type input "[PERSON_NAME]"
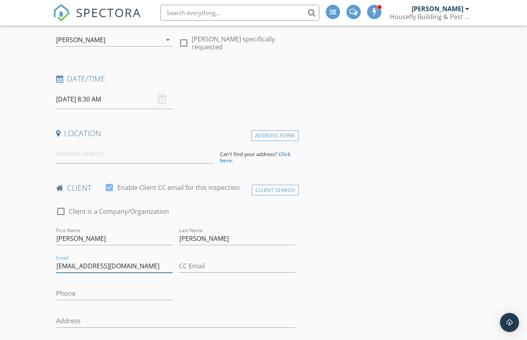
click at [61, 266] on input "[EMAIL_ADDRESS][DOMAIN_NAME]" at bounding box center [114, 266] width 117 height 13
type input "[EMAIL_ADDRESS][DOMAIN_NAME]"
click at [73, 295] on input "Phone" at bounding box center [114, 293] width 117 height 13
click at [103, 152] on input at bounding box center [135, 154] width 158 height 20
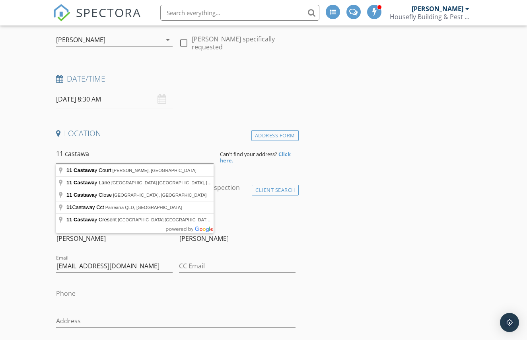
type input "[STREET_ADDRESS][PERSON_NAME]"
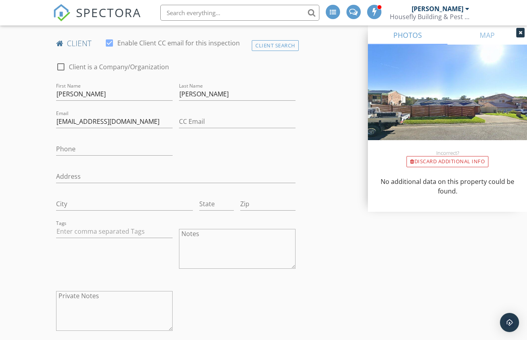
scroll to position [403, 0]
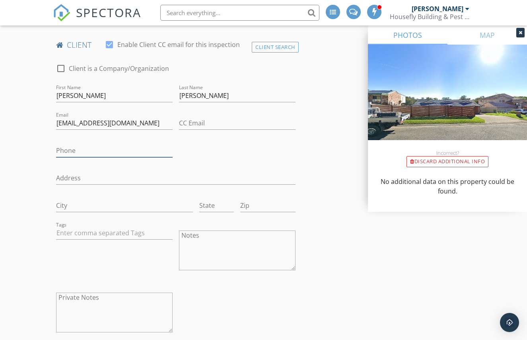
click at [128, 153] on input "Phone" at bounding box center [114, 150] width 117 height 13
type input "0414817790"
click at [142, 283] on div "Private Notes" at bounding box center [114, 313] width 123 height 62
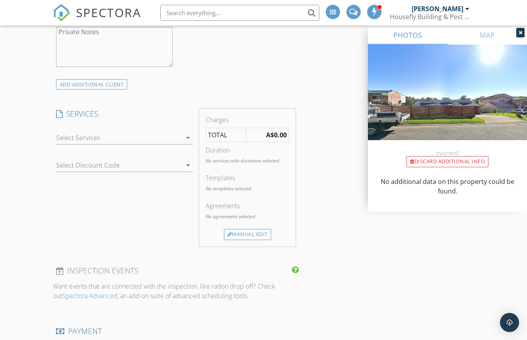
scroll to position [673, 0]
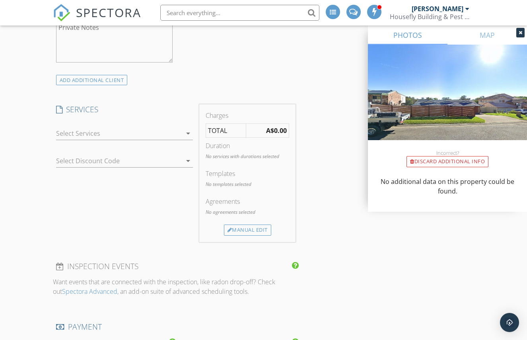
click at [167, 132] on div at bounding box center [119, 133] width 126 height 13
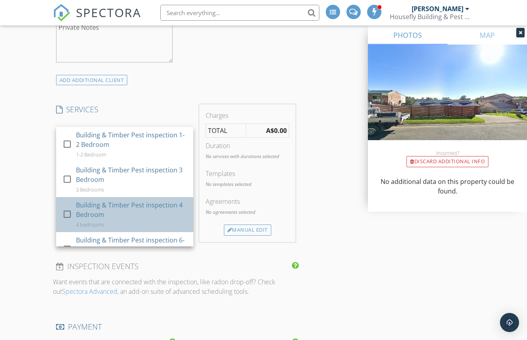
click at [114, 205] on div "Building & Timber Pest inspection 4 Bedroom" at bounding box center [131, 209] width 111 height 19
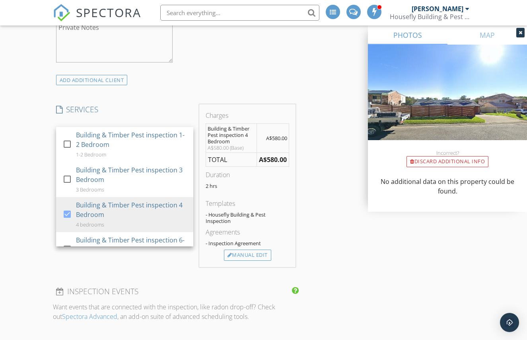
click at [338, 260] on div "INSPECTOR(S) check_box [PERSON_NAME] PRIMARY check_box_outline_blank [PERSON_NA…" at bounding box center [264, 203] width 422 height 1534
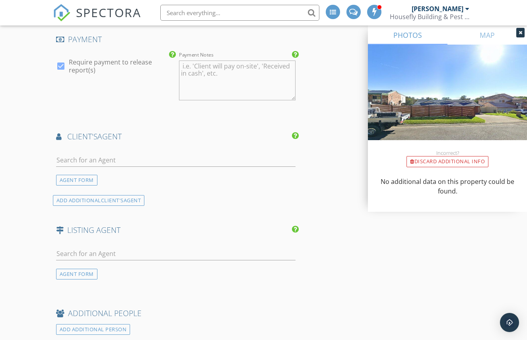
scroll to position [986, 0]
click at [132, 251] on input "text" at bounding box center [176, 253] width 240 height 13
type input "[PERSON_NAME]"
click at [152, 270] on li "[PERSON_NAME] [PERSON_NAME]" at bounding box center [176, 271] width 239 height 22
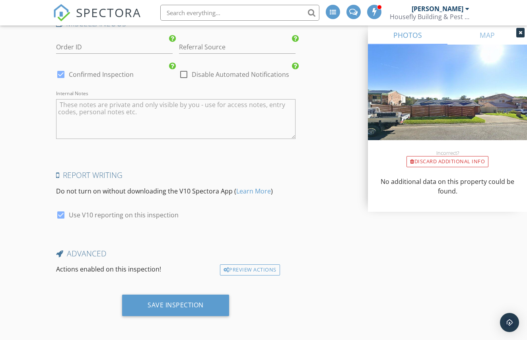
scroll to position [1539, 0]
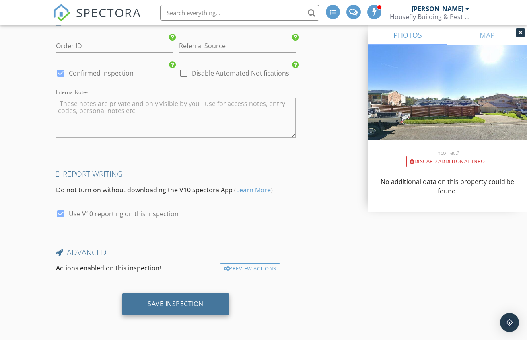
click at [216, 305] on div "Save Inspection" at bounding box center [175, 303] width 107 height 21
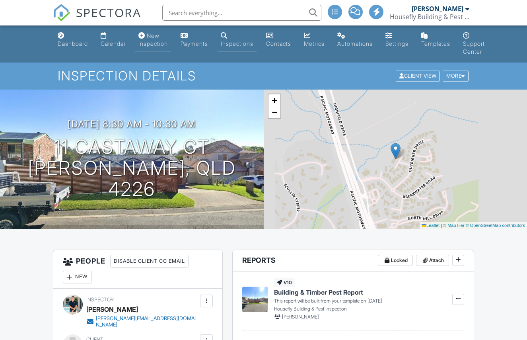
click at [158, 42] on div "New Inspection" at bounding box center [153, 39] width 29 height 15
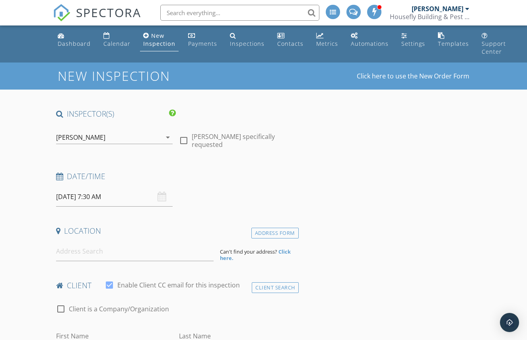
click at [142, 139] on div "[PERSON_NAME]" at bounding box center [108, 137] width 105 height 13
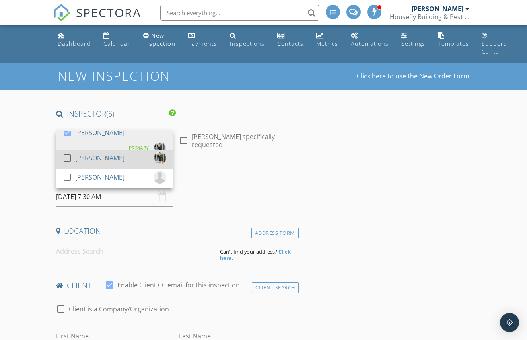
click at [132, 158] on div "check_box_outline_blank Karl Nicholas" at bounding box center [114, 160] width 104 height 16
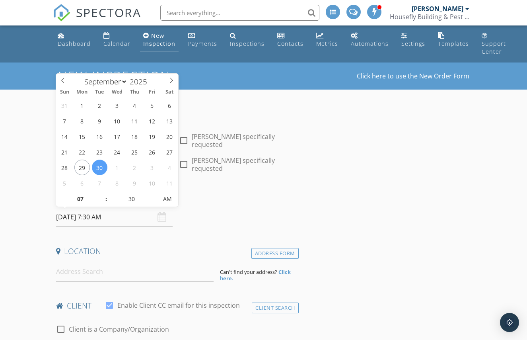
click at [137, 215] on input "30/09/2025 7:30 AM" at bounding box center [114, 217] width 117 height 20
type input "08"
type input "30/09/2025 8:30 AM"
click at [103, 194] on span at bounding box center [103, 195] width 6 height 8
type input "09"
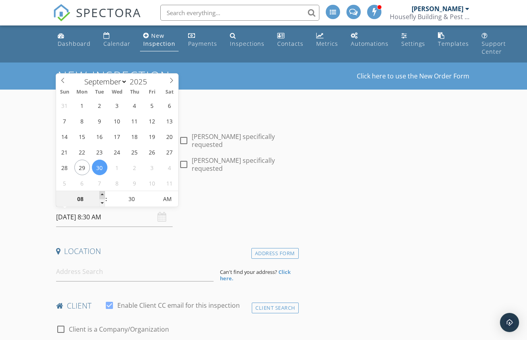
type input "30/09/2025 9:30 AM"
click at [103, 194] on span at bounding box center [103, 195] width 6 height 8
type input "10"
type input "30/09/2025 10:30 AM"
click at [103, 194] on span at bounding box center [103, 195] width 6 height 8
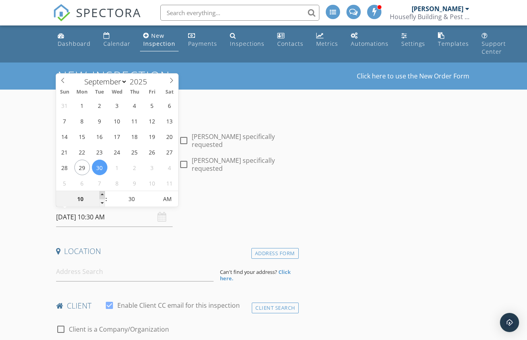
type input "11"
type input "30/09/2025 11:30 AM"
click at [103, 194] on span at bounding box center [103, 195] width 6 height 8
type input "12"
type input "30/09/2025 12:30 PM"
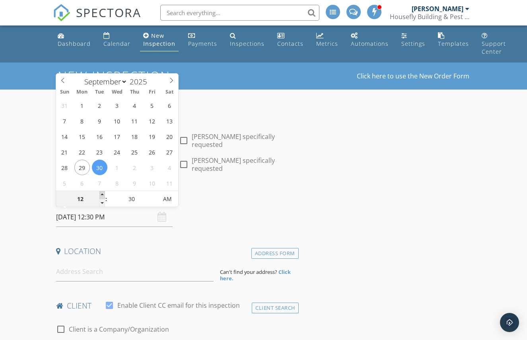
click at [103, 194] on span at bounding box center [103, 195] width 6 height 8
type input "01"
type input "30/09/2025 1:30 PM"
click at [103, 194] on span at bounding box center [103, 195] width 6 height 8
type input "02"
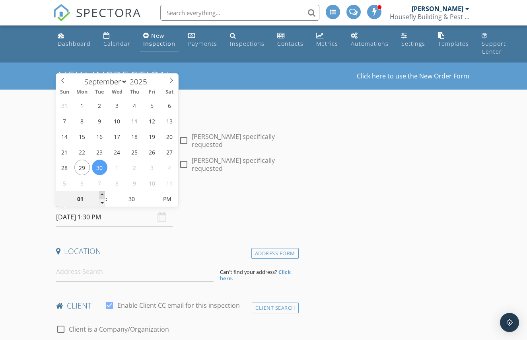
type input "30/09/2025 2:30 PM"
click at [103, 194] on span at bounding box center [103, 195] width 6 height 8
type input "03"
type input "30/09/2025 3:30 PM"
click at [103, 194] on span at bounding box center [103, 195] width 6 height 8
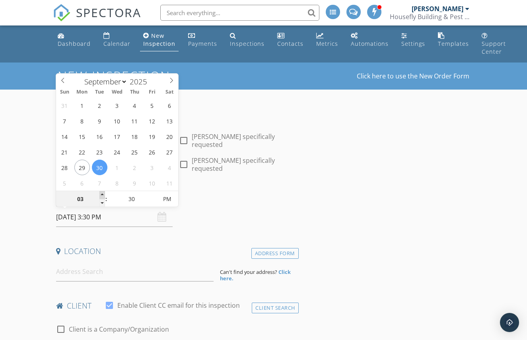
type input "04"
type input "30/09/2025 4:30 PM"
click at [103, 194] on span at bounding box center [103, 195] width 6 height 8
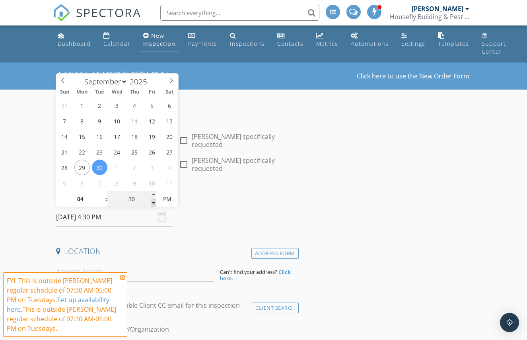
type input "25"
type input "30/09/2025 4:25 PM"
click at [153, 203] on span at bounding box center [154, 203] width 6 height 8
type input "20"
type input "30/09/2025 4:20 PM"
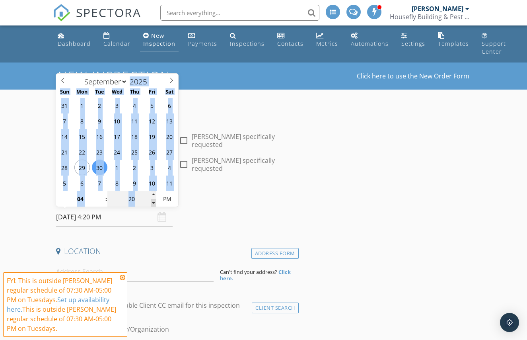
click at [153, 203] on span at bounding box center [154, 203] width 6 height 8
type input "15"
type input "30/09/2025 4:15 PM"
click at [153, 203] on span at bounding box center [154, 203] width 6 height 8
type input "10"
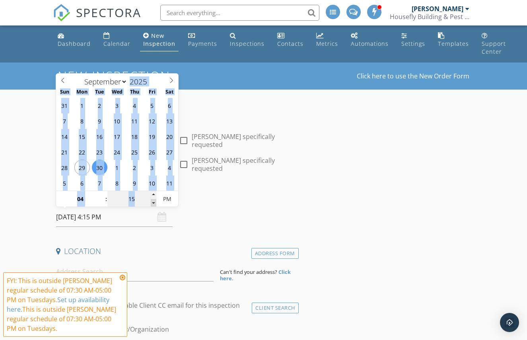
type input "30/09/2025 4:10 PM"
click at [153, 203] on span at bounding box center [154, 203] width 6 height 8
type input "05"
type input "30/09/2025 4:05 PM"
click at [153, 203] on span at bounding box center [154, 203] width 6 height 8
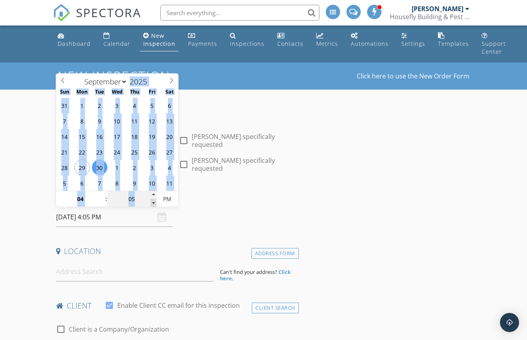
type input "00"
type input "[DATE] 4:00 PM"
click at [153, 203] on span at bounding box center [154, 203] width 6 height 8
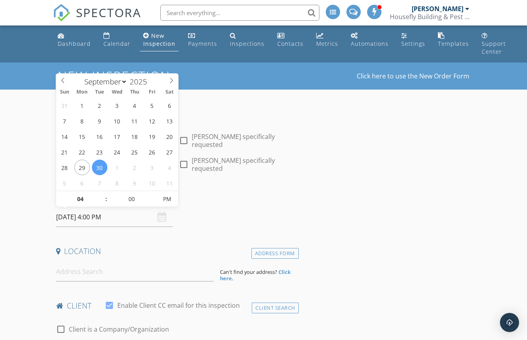
click at [210, 195] on h4 "Date/Time" at bounding box center [176, 196] width 240 height 10
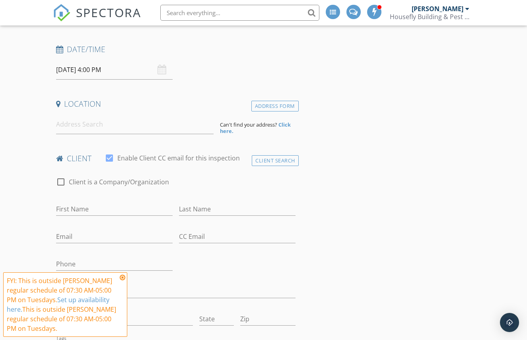
scroll to position [156, 0]
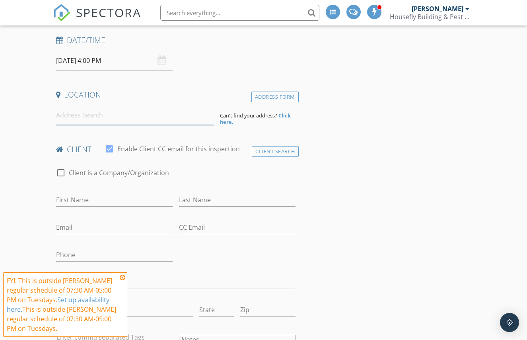
click at [87, 114] on input at bounding box center [135, 115] width 158 height 20
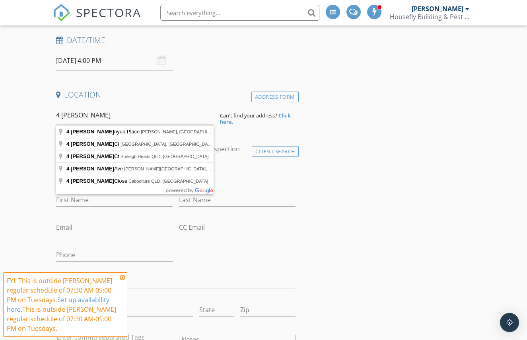
type input "4 Karrinyup Place, Robina QLD, Australia"
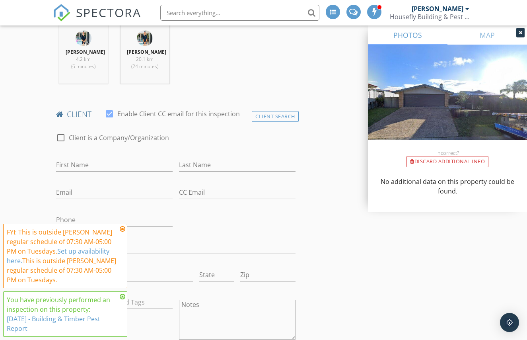
scroll to position [355, 0]
click at [102, 164] on input "First Name" at bounding box center [114, 164] width 117 height 13
type input "[PERSON_NAME]"
type input "Bridges"
click at [82, 191] on input "Email" at bounding box center [114, 191] width 117 height 13
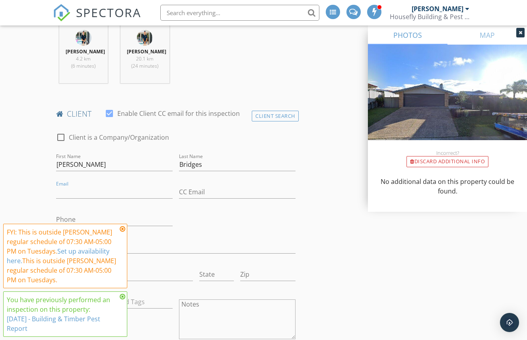
click at [64, 318] on link "10/7/2025 - Building & Timber Pest Report" at bounding box center [54, 323] width 94 height 18
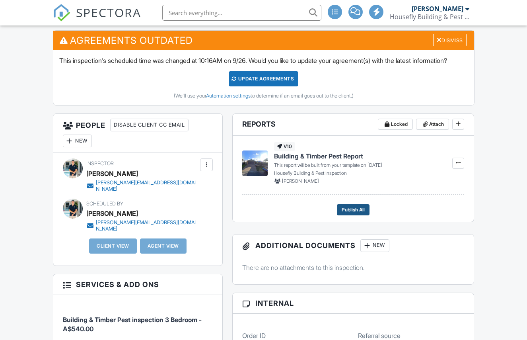
scroll to position [220, 0]
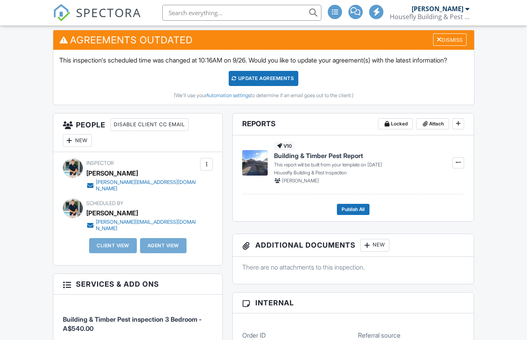
click at [285, 160] on span "Building & Timber Pest Report" at bounding box center [318, 155] width 89 height 9
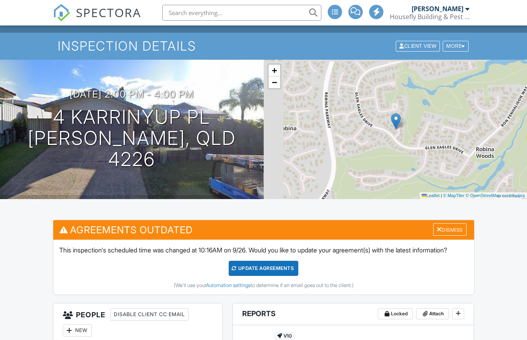
scroll to position [0, 0]
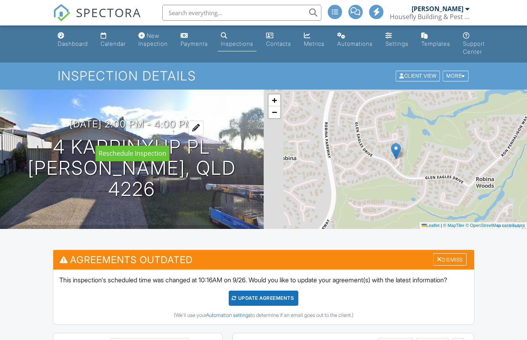
click at [204, 135] on div at bounding box center [196, 128] width 15 height 15
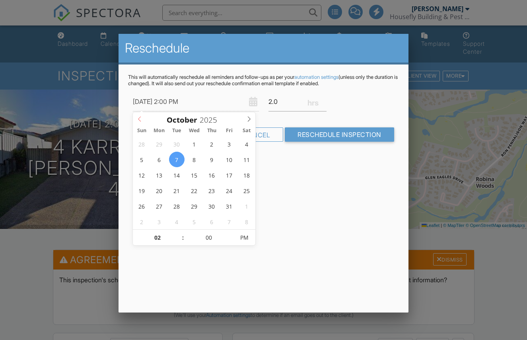
click at [137, 118] on icon at bounding box center [140, 119] width 6 height 6
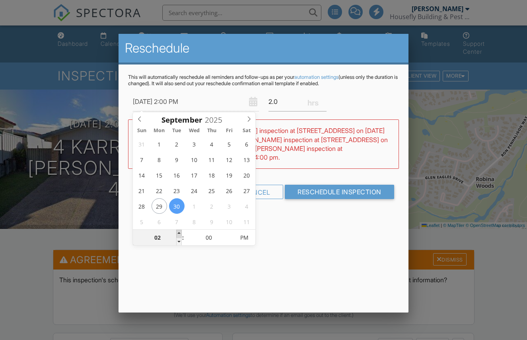
type input "30/09/2025 3:00 PM"
type input "03"
click at [180, 234] on span at bounding box center [179, 234] width 6 height 8
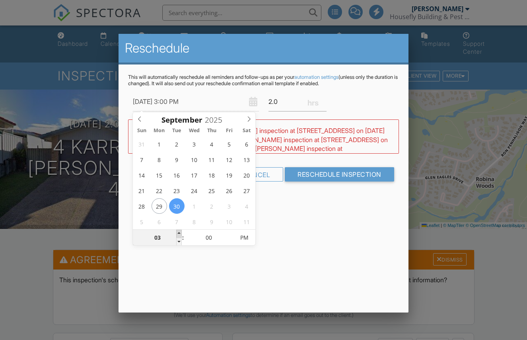
type input "[DATE] 4:00 PM"
type input "04"
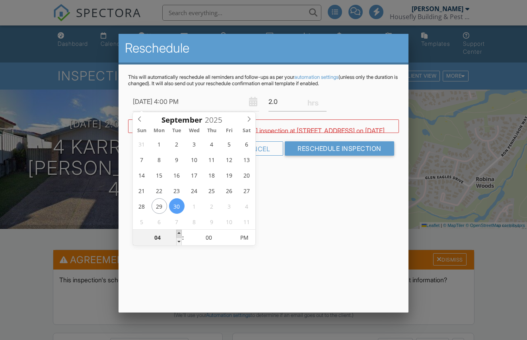
click at [180, 234] on span at bounding box center [179, 234] width 6 height 8
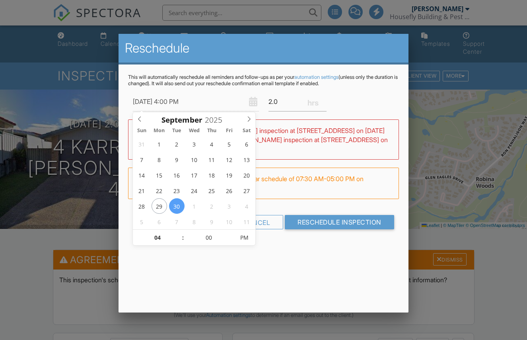
click at [297, 246] on div "This will automatically reschedule all reminders and follow-ups as per your aut…" at bounding box center [264, 158] width 290 height 188
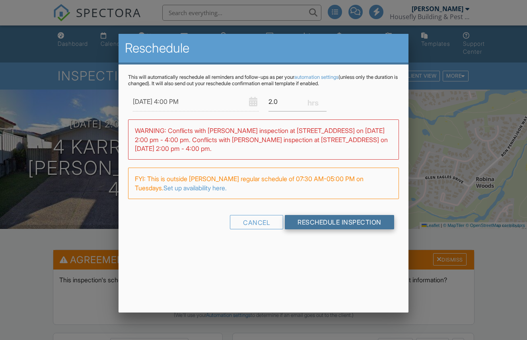
click at [317, 225] on input "Reschedule Inspection" at bounding box center [339, 222] width 109 height 14
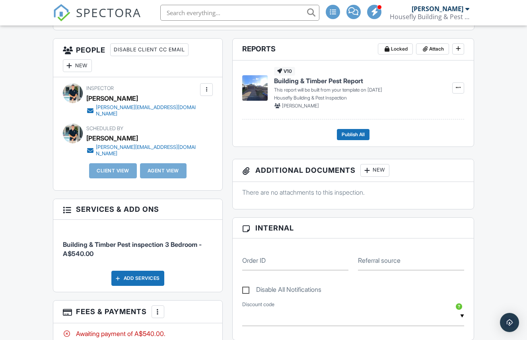
scroll to position [295, 0]
click at [82, 72] on div "New" at bounding box center [77, 65] width 29 height 13
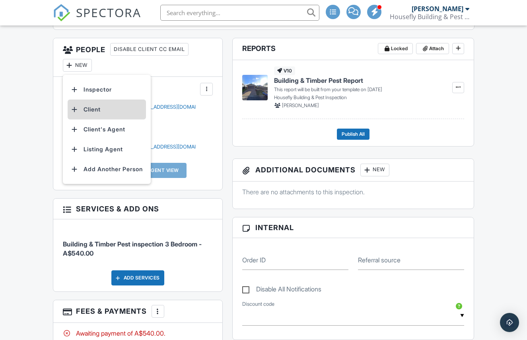
click at [104, 119] on li "Client" at bounding box center [107, 110] width 78 height 20
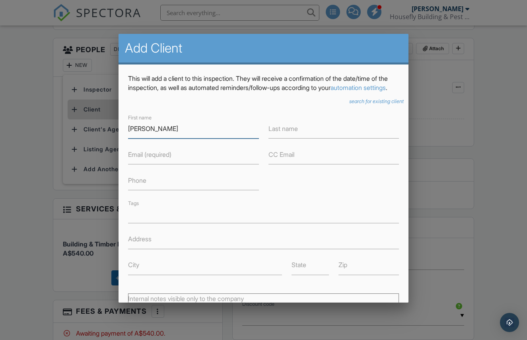
type input "[PERSON_NAME]"
type input "Bridges"
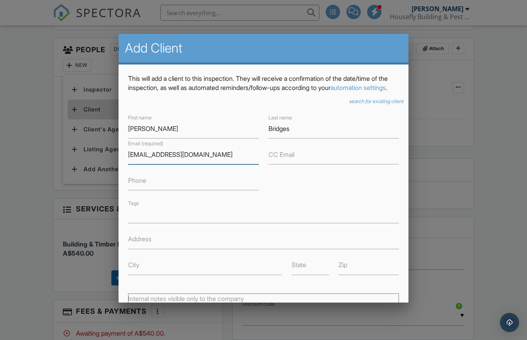
type input "[EMAIL_ADDRESS][DOMAIN_NAME]"
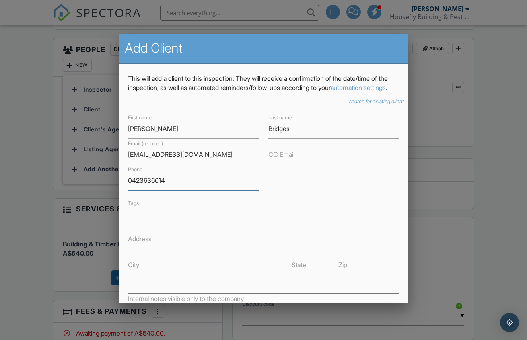
type input "0423636014"
click at [193, 220] on ul at bounding box center [263, 216] width 271 height 10
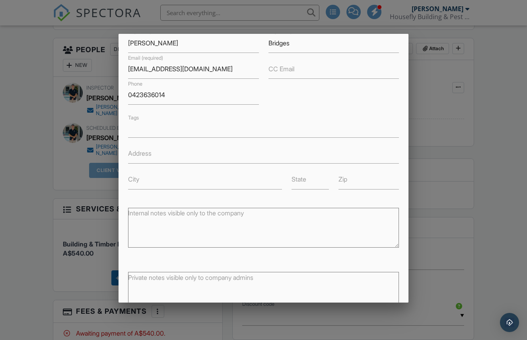
scroll to position [147, 0]
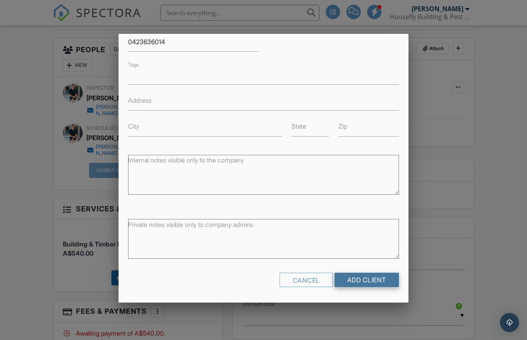
click at [352, 279] on input "Add Client" at bounding box center [367, 280] width 64 height 14
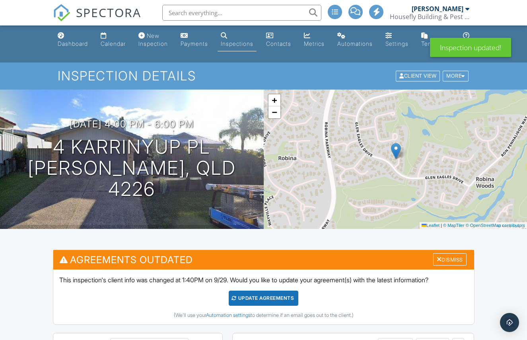
click at [287, 296] on div "Update Agreements" at bounding box center [264, 298] width 70 height 15
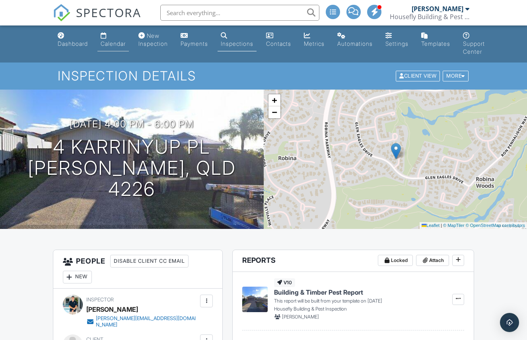
click at [110, 41] on div "Calendar" at bounding box center [113, 43] width 25 height 7
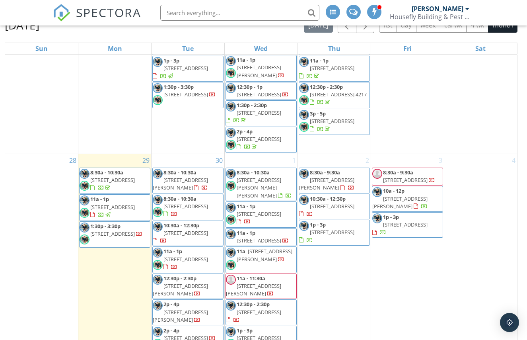
scroll to position [122, 0]
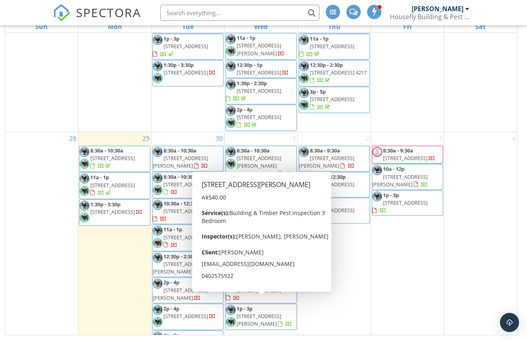
click at [345, 221] on div "2 8:30a - 9:30a [STREET_ADDRESS][PERSON_NAME] 10:30a - 12:30p [STREET_ADDRESS] …" at bounding box center [334, 244] width 73 height 225
